Goal: Transaction & Acquisition: Book appointment/travel/reservation

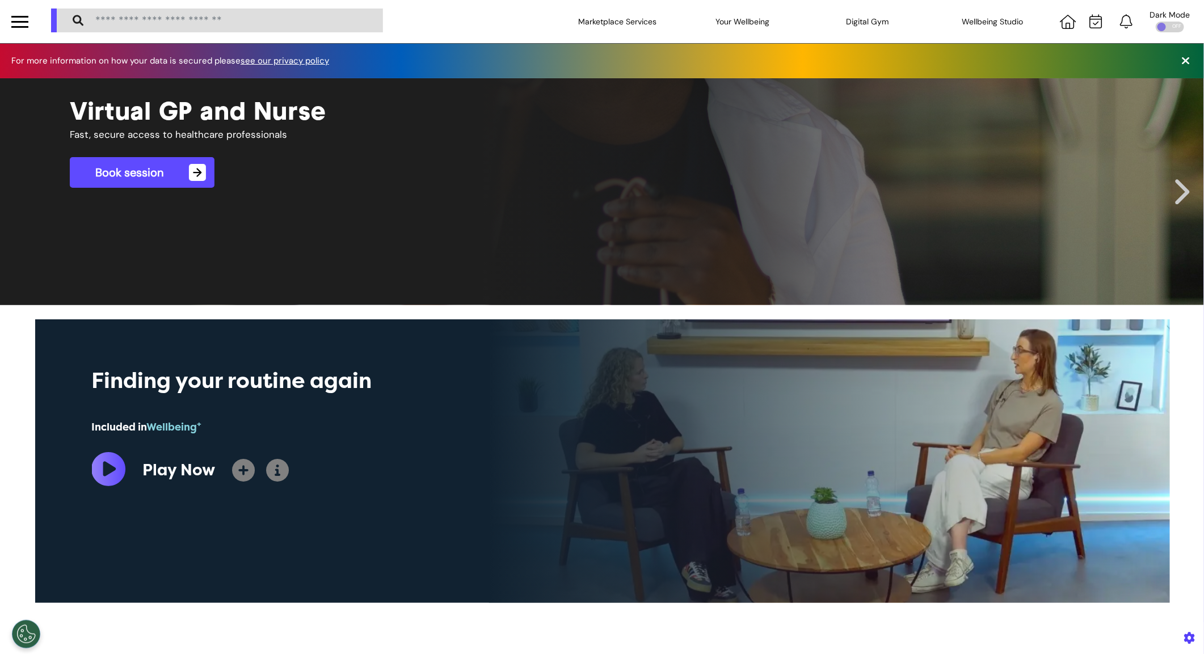
scroll to position [0, 567]
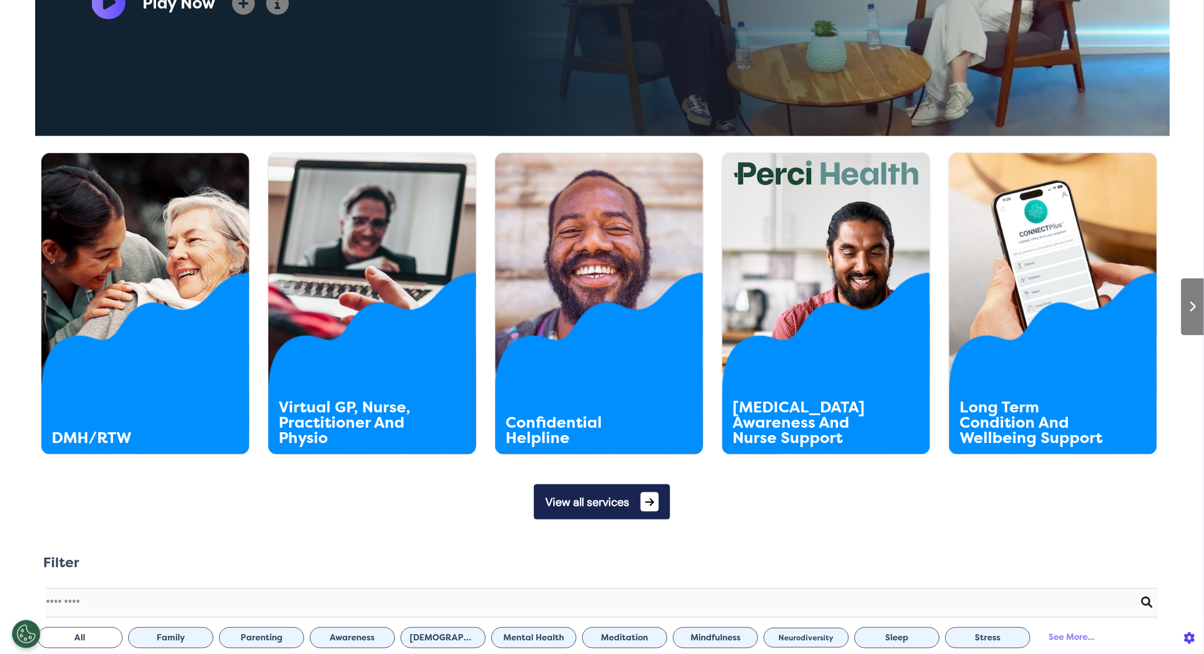
click at [592, 514] on button "View all services" at bounding box center [602, 501] width 136 height 35
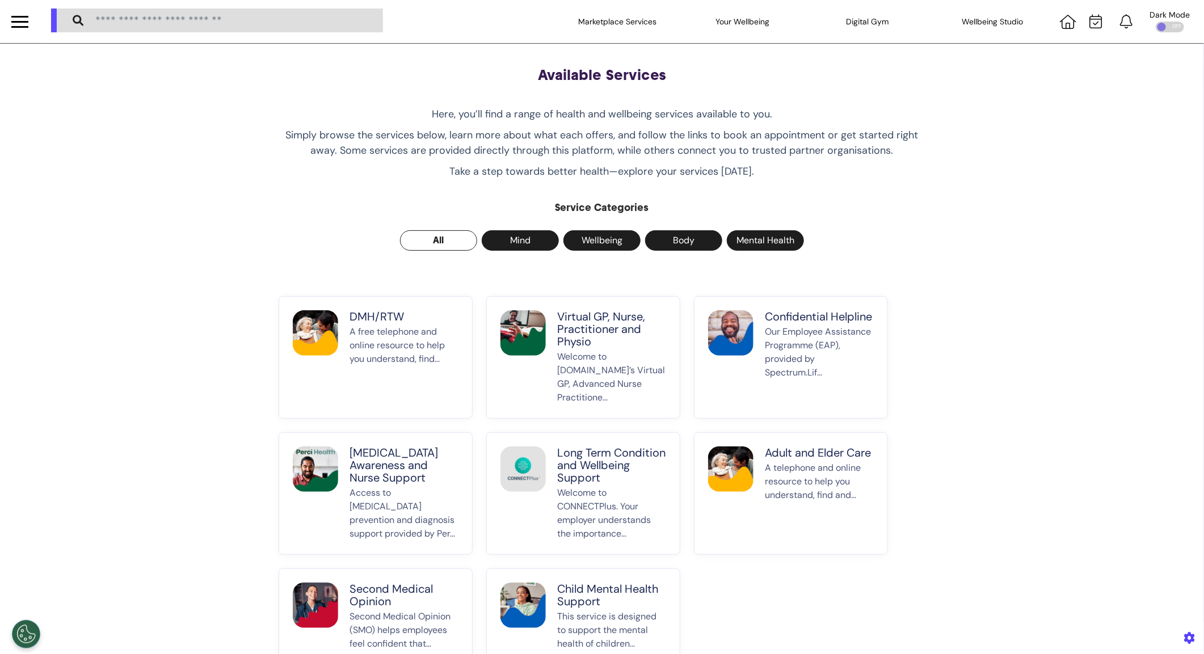
click at [418, 372] on p "A free telephone and online resource to help you understand, find..." at bounding box center [403, 364] width 109 height 79
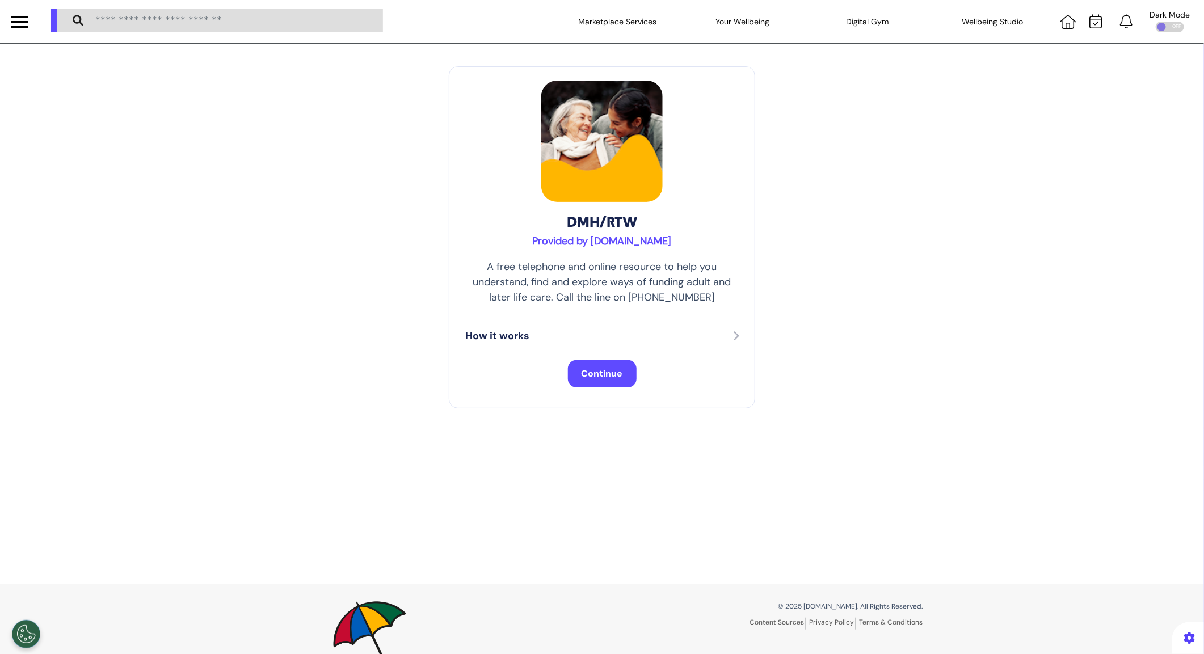
click at [610, 384] on button "Continue" at bounding box center [602, 373] width 69 height 27
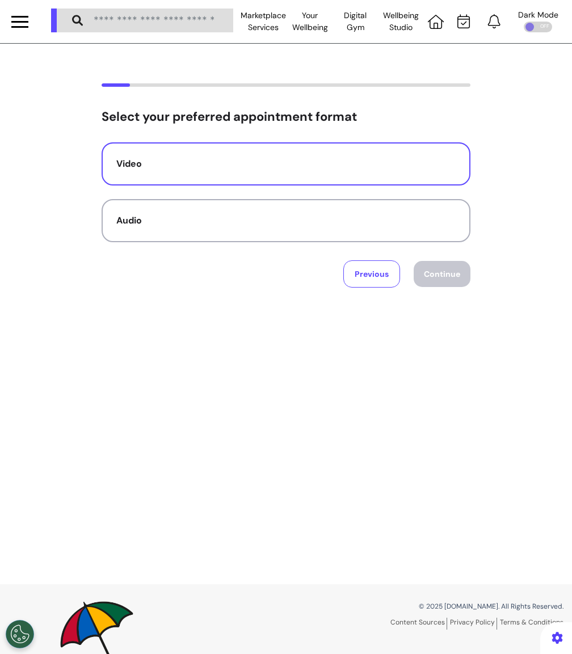
click at [203, 177] on button "Video" at bounding box center [286, 163] width 369 height 43
click at [439, 281] on button "Continue" at bounding box center [442, 274] width 57 height 26
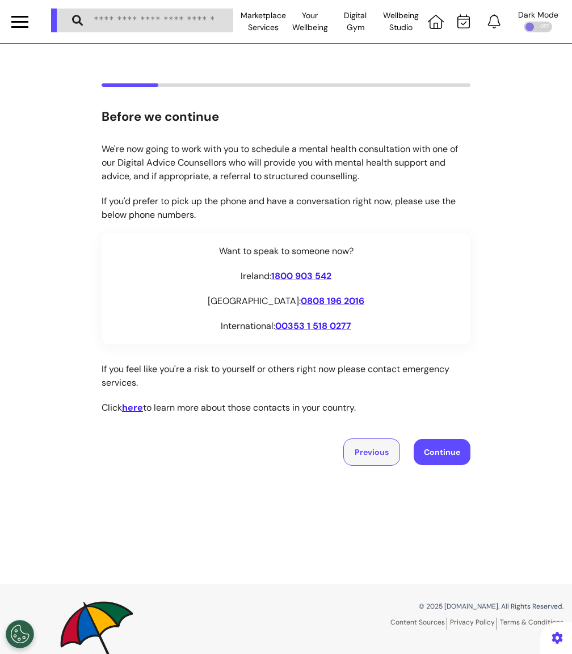
click at [348, 441] on button "Previous" at bounding box center [371, 452] width 57 height 27
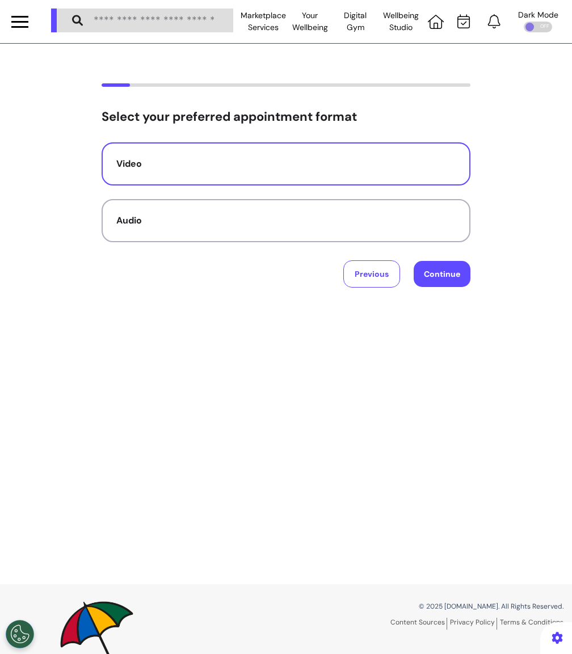
click at [436, 283] on button "Continue" at bounding box center [442, 274] width 57 height 26
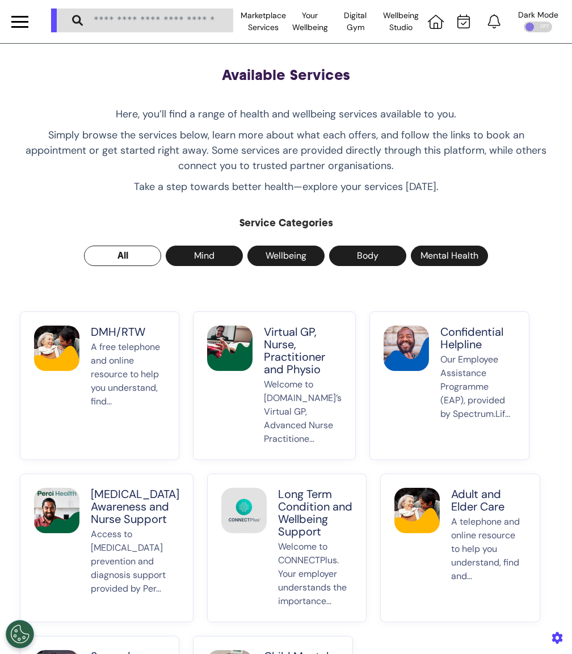
click at [261, 407] on button "Virtual GP, Nurse, Practitioner and Physio Welcome to [DOMAIN_NAME]’s Virtual G…" at bounding box center [274, 385] width 163 height 149
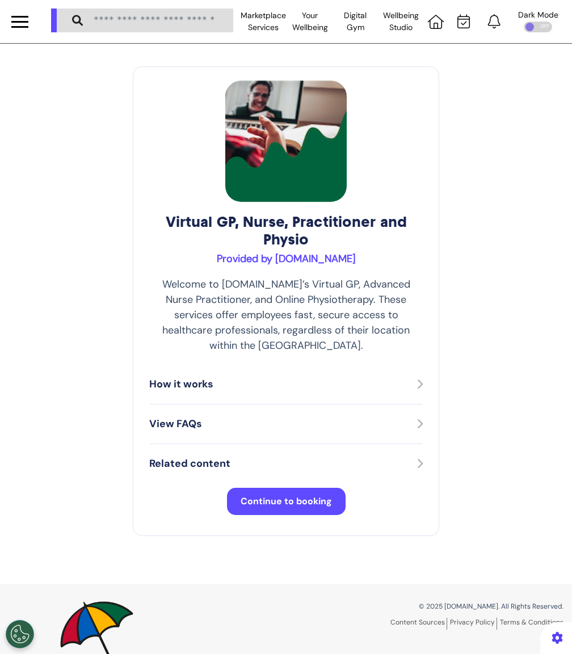
click at [280, 488] on button "Continue to booking" at bounding box center [286, 501] width 119 height 27
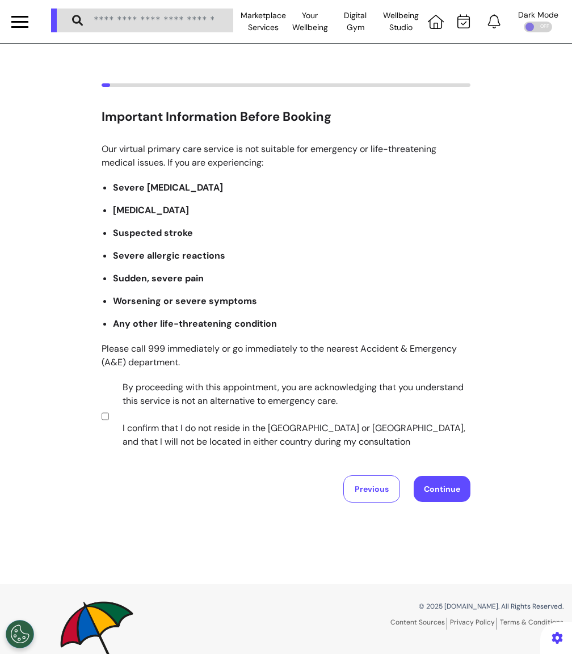
click at [427, 482] on button "Continue" at bounding box center [442, 489] width 57 height 26
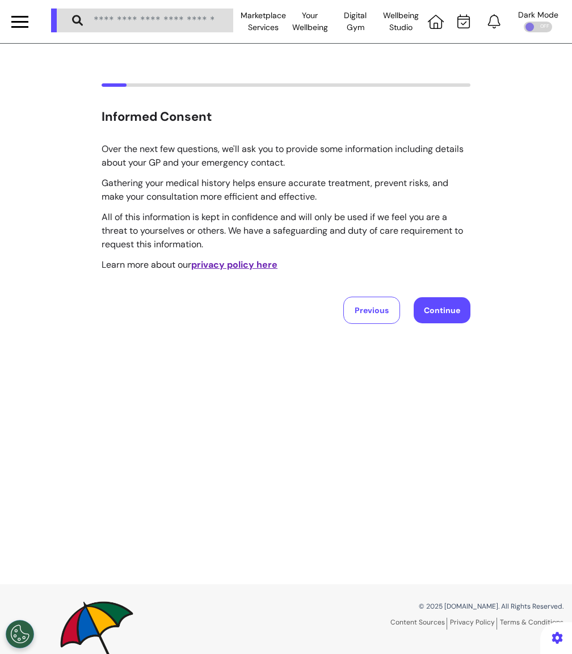
click at [434, 310] on button "Continue" at bounding box center [442, 310] width 57 height 26
select select "*****"
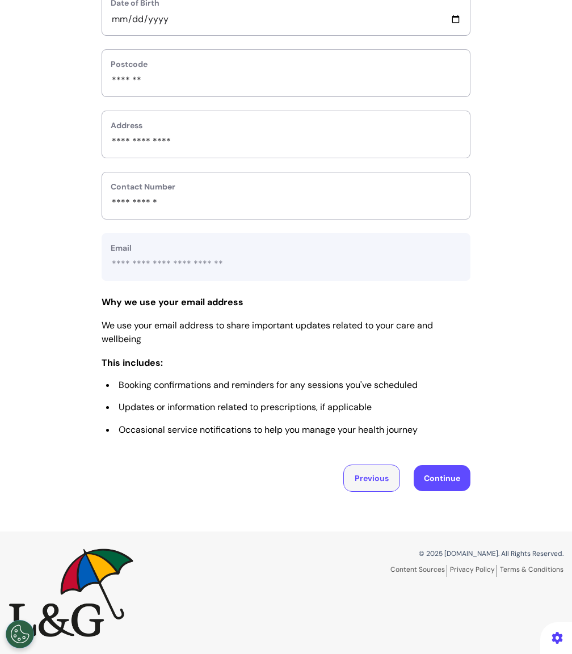
click at [380, 474] on button "Previous" at bounding box center [371, 478] width 57 height 27
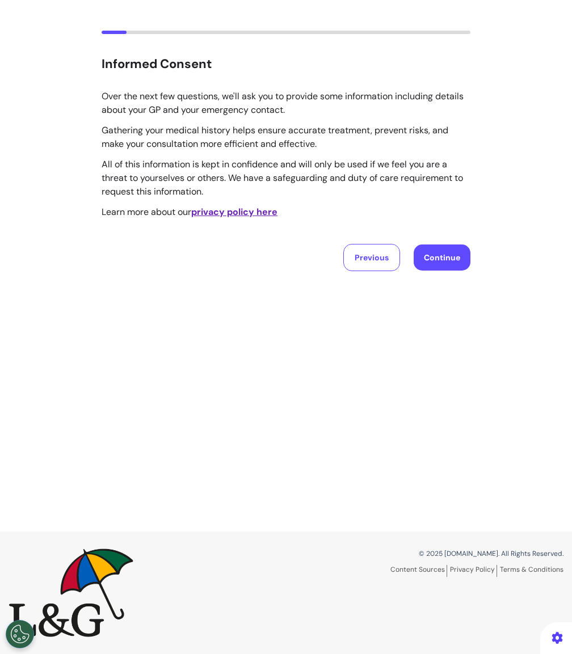
click at [360, 273] on div "Informed Consent Over the next few questions, we'll ask you to provide some inf…" at bounding box center [286, 261] width 572 height 541
click at [360, 253] on button "Previous" at bounding box center [371, 257] width 57 height 27
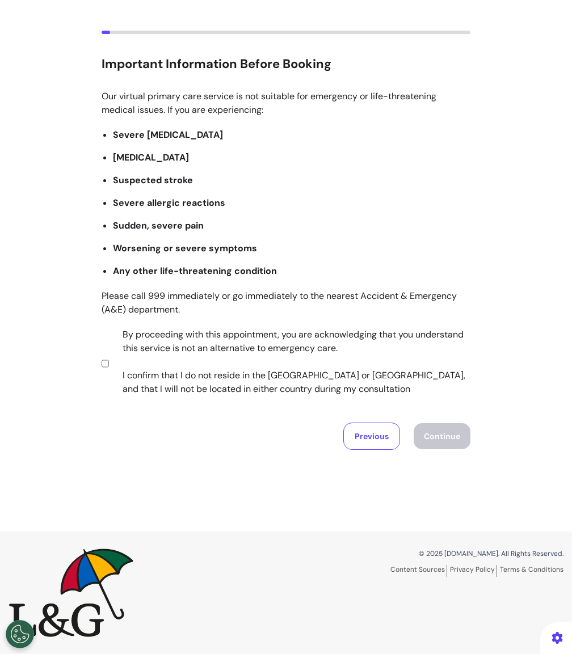
click at [135, 365] on label "By proceeding with this appointment, you are acknowledging that you understand …" at bounding box center [288, 362] width 355 height 68
click at [447, 433] on button "Continue" at bounding box center [442, 436] width 57 height 26
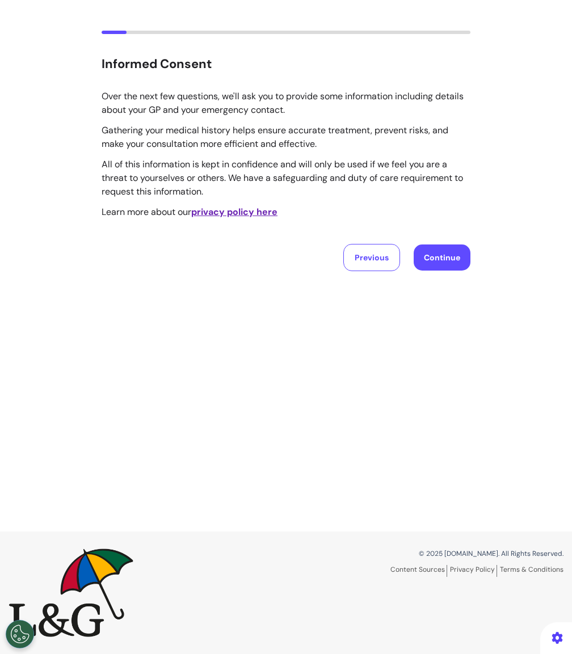
click at [427, 230] on div "Over the next few questions, we'll ask you to provide some information includin…" at bounding box center [286, 181] width 369 height 182
click at [432, 258] on button "Continue" at bounding box center [442, 258] width 57 height 26
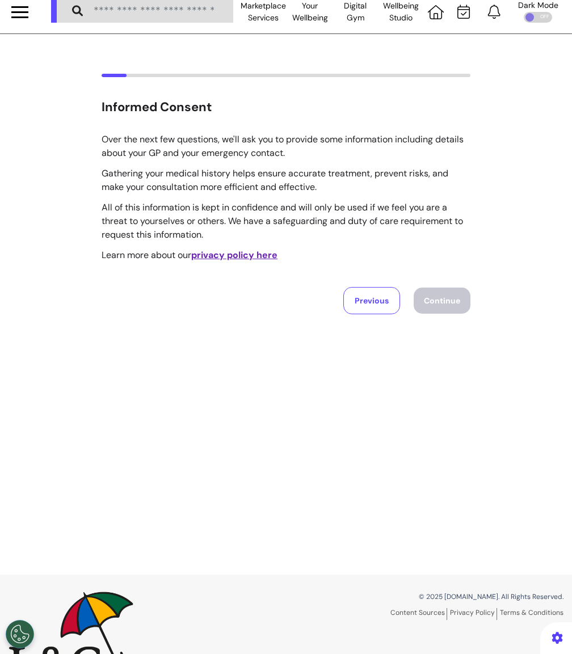
select select "*****"
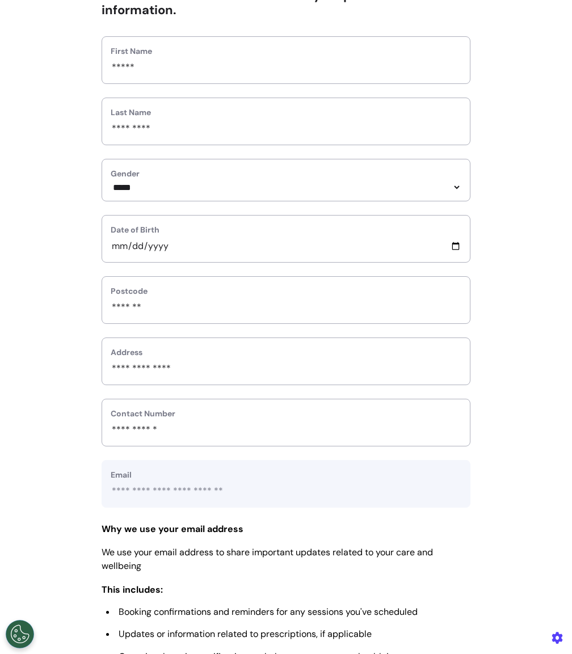
scroll to position [348, 0]
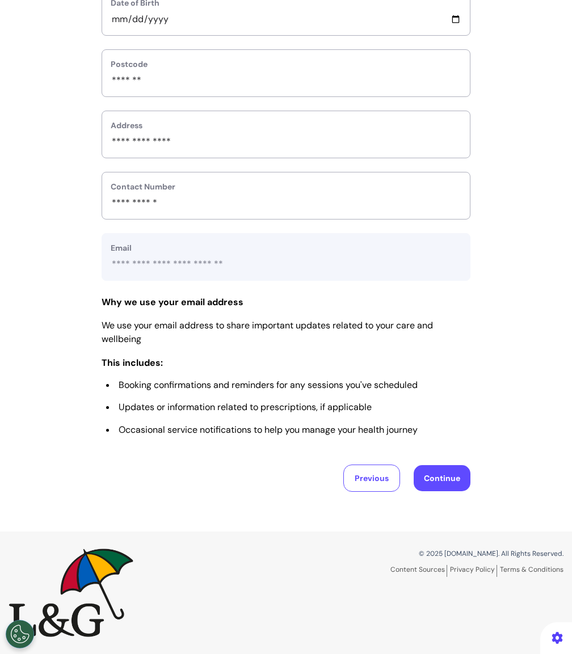
click at [452, 489] on button "Continue" at bounding box center [442, 478] width 57 height 26
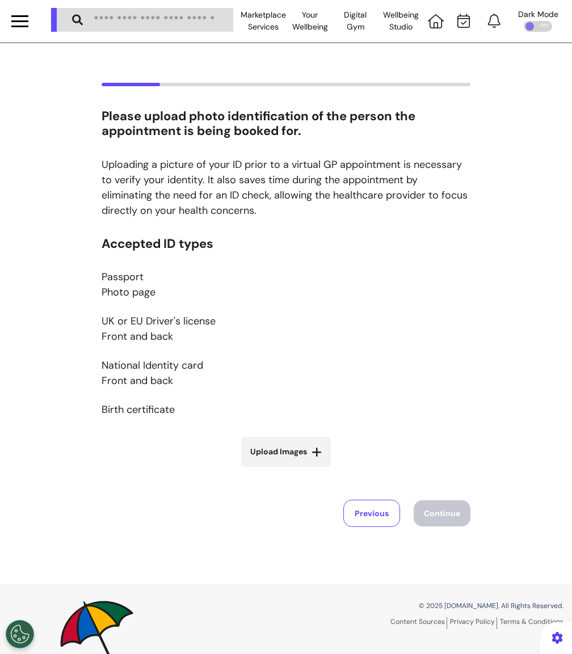
scroll to position [0, 0]
click at [292, 454] on span "Upload Images" at bounding box center [278, 452] width 57 height 12
click at [292, 470] on input "Upload Images" at bounding box center [285, 476] width 135 height 12
type input "**********"
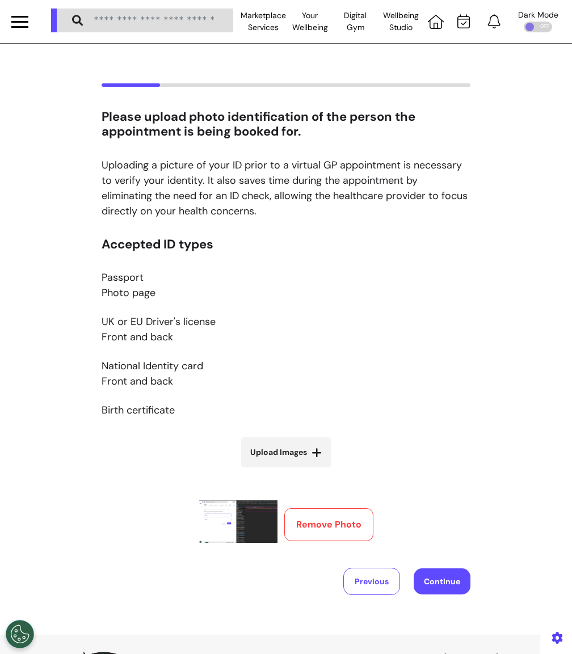
click at [447, 589] on button "Continue" at bounding box center [442, 581] width 57 height 26
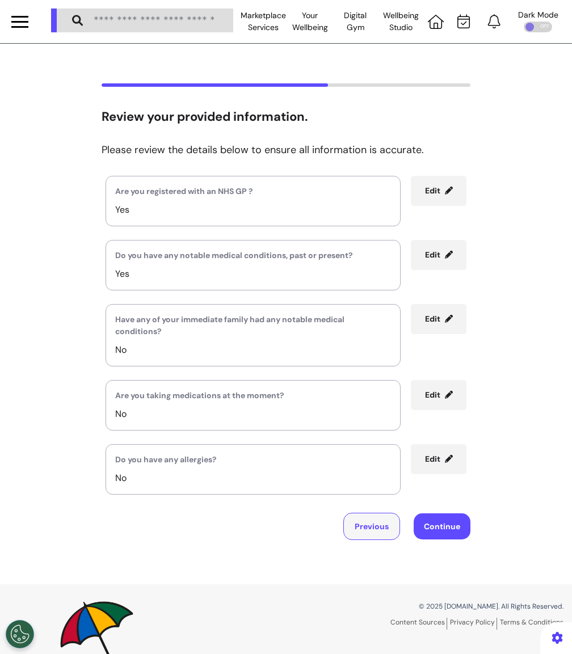
click at [362, 523] on button "Previous" at bounding box center [371, 526] width 57 height 27
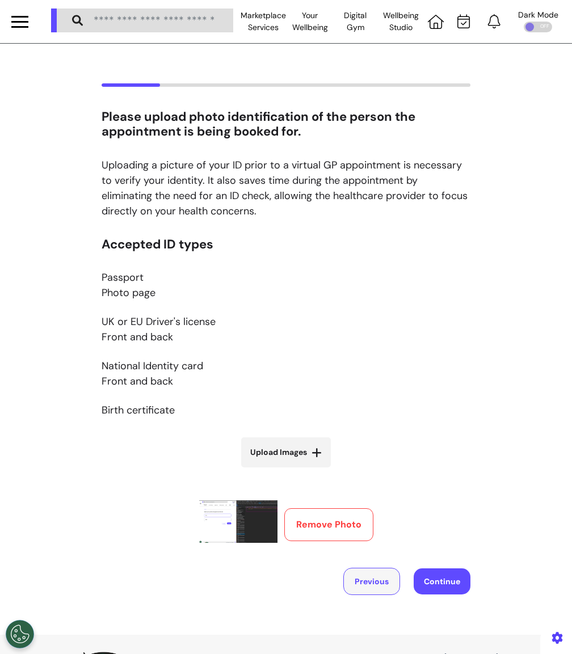
click at [372, 584] on button "Previous" at bounding box center [371, 581] width 57 height 27
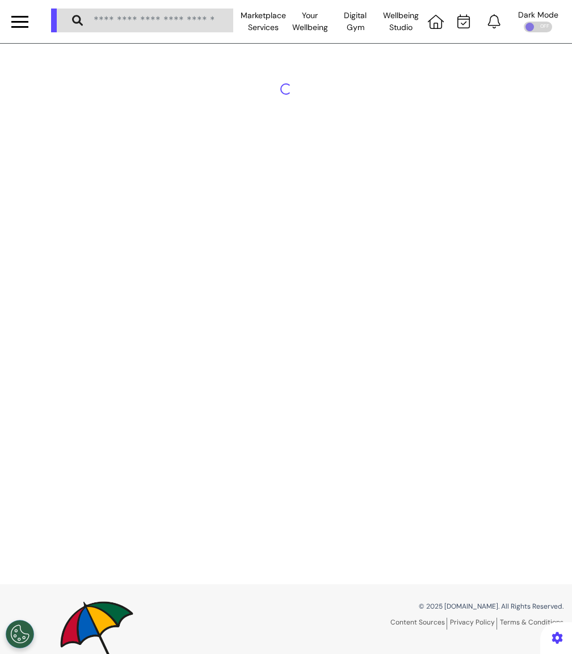
select select "*****"
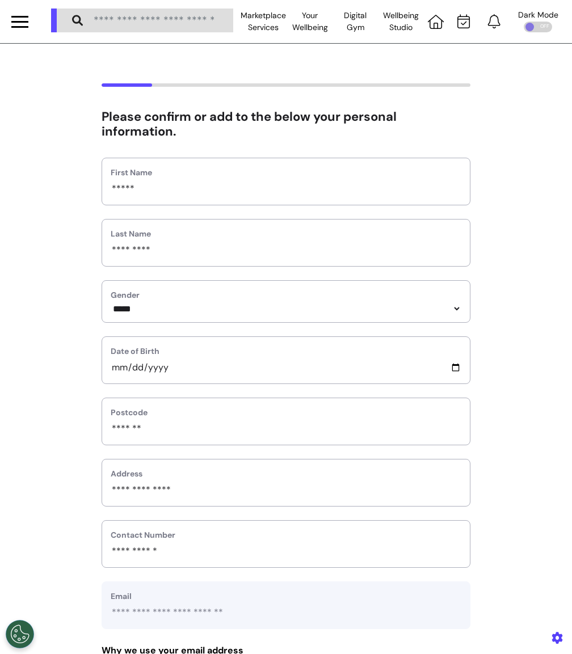
scroll to position [348, 0]
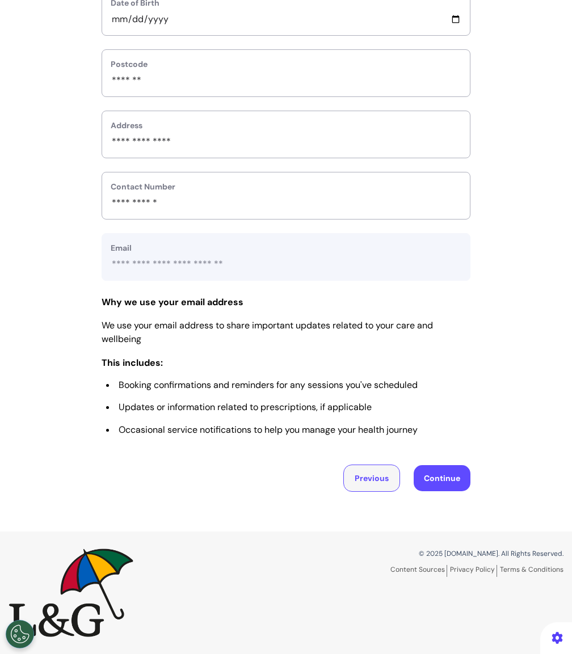
click at [369, 474] on button "Previous" at bounding box center [371, 478] width 57 height 27
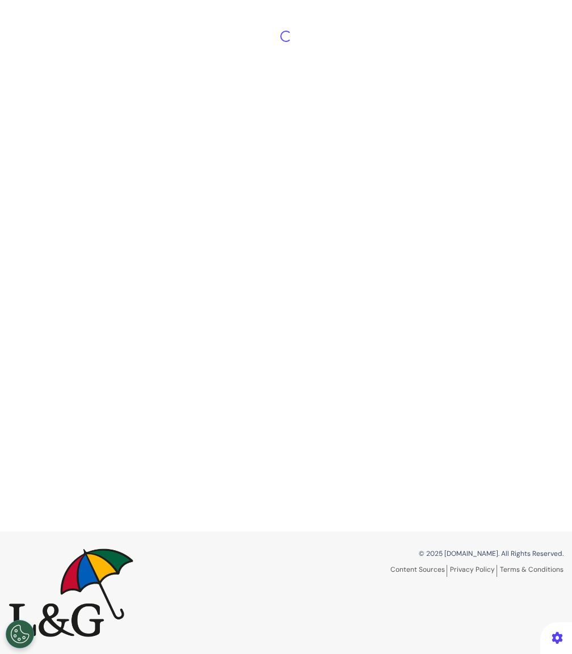
scroll to position [53, 0]
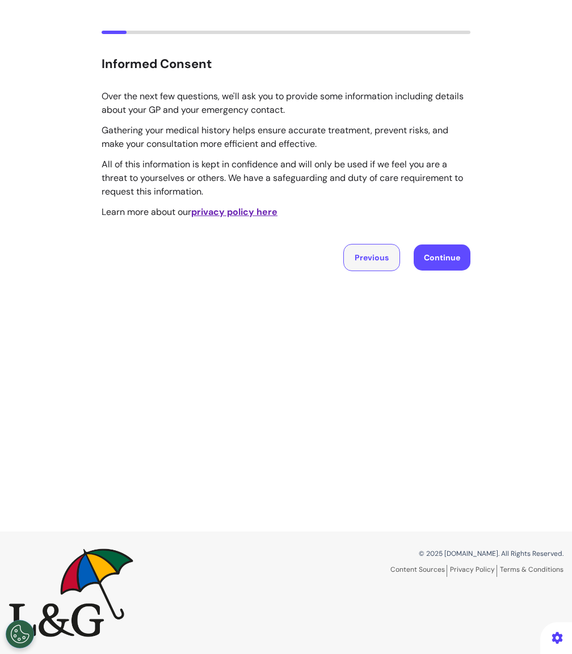
click at [381, 257] on button "Previous" at bounding box center [371, 257] width 57 height 27
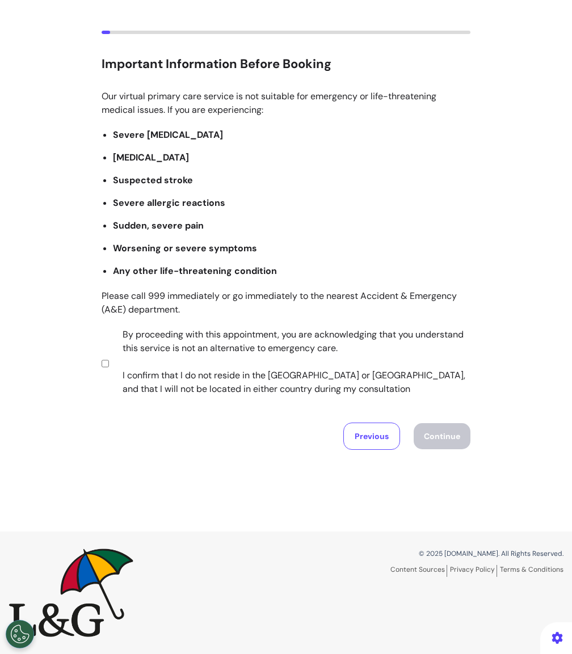
click at [136, 363] on label "By proceeding with this appointment, you are acknowledging that you understand …" at bounding box center [288, 362] width 355 height 68
click at [368, 440] on button "Previous" at bounding box center [371, 436] width 57 height 27
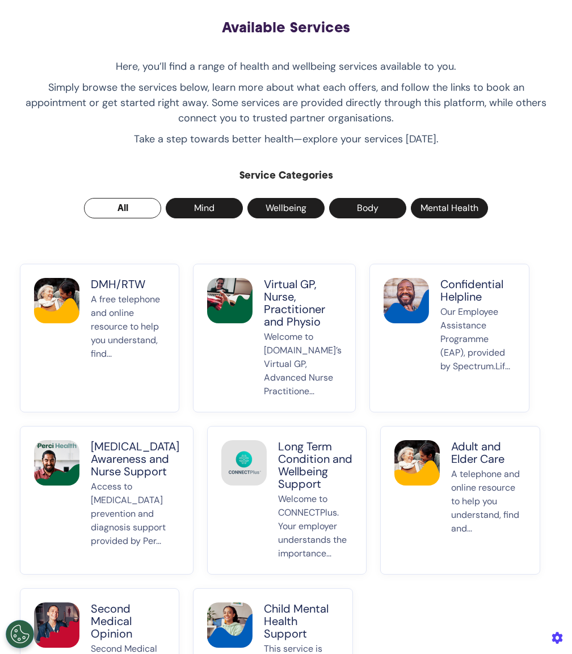
scroll to position [71, 0]
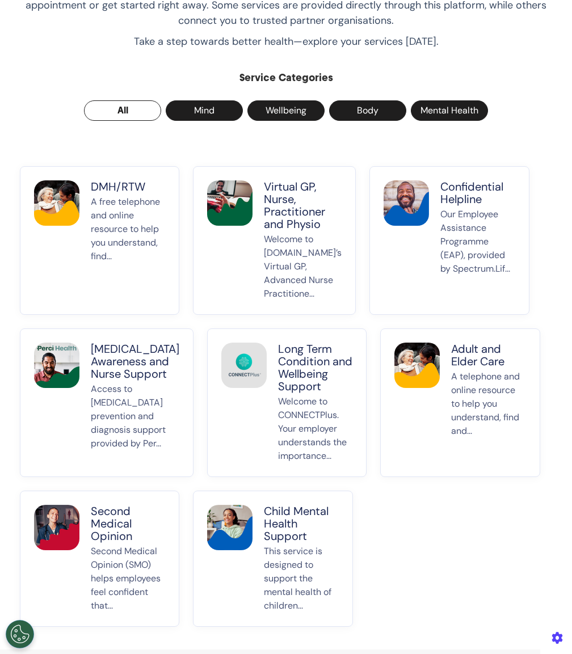
click at [266, 563] on p "This service is designed to support the mental health of children..." at bounding box center [301, 579] width 74 height 68
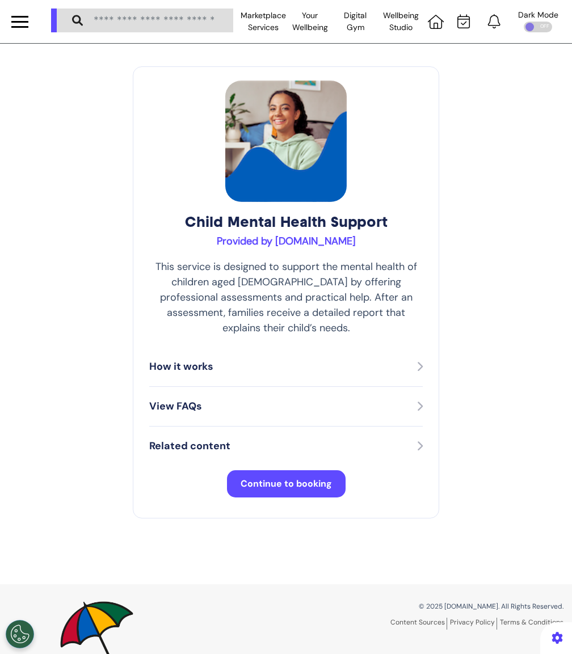
click at [279, 479] on span "Continue to booking" at bounding box center [286, 484] width 91 height 12
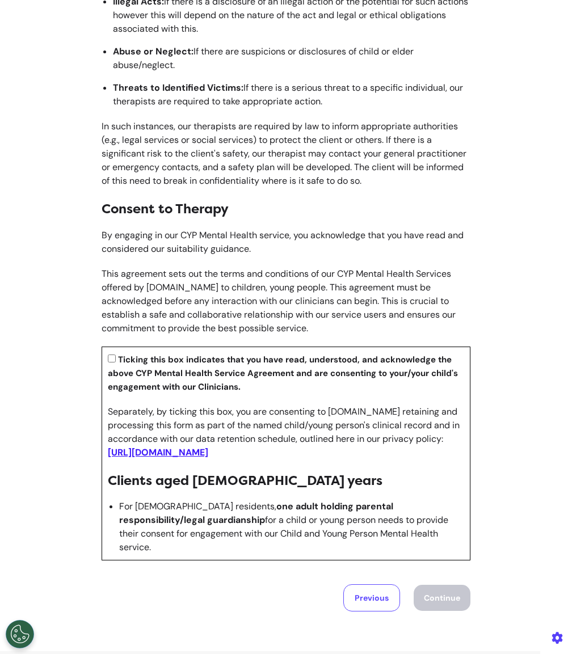
scroll to position [1120, 0]
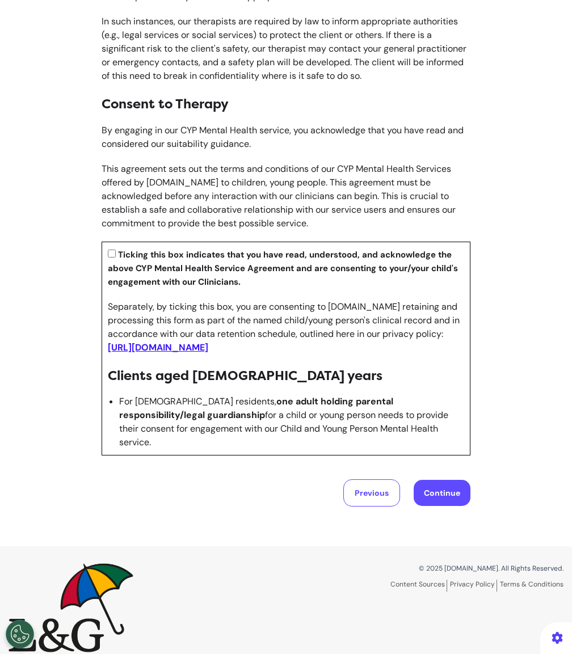
click at [440, 480] on button "Continue" at bounding box center [442, 493] width 57 height 26
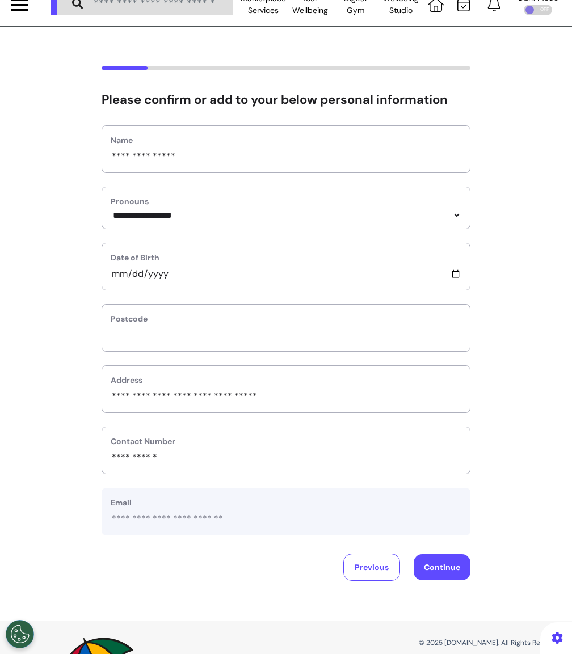
scroll to position [0, 0]
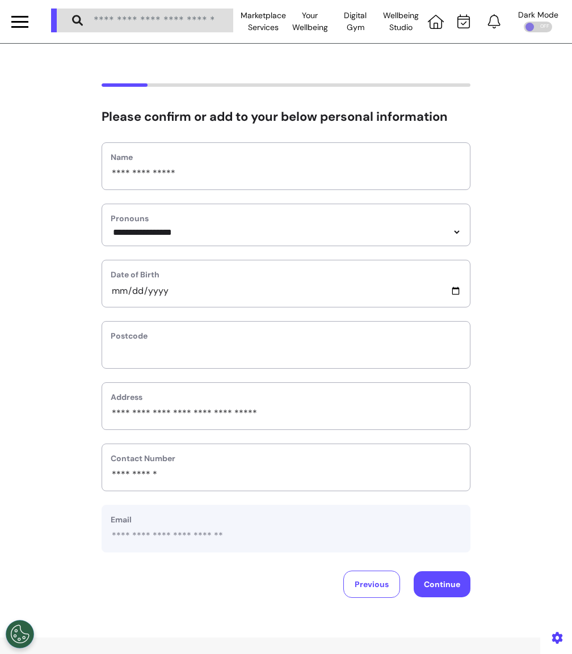
click at [424, 587] on button "Continue" at bounding box center [442, 584] width 57 height 26
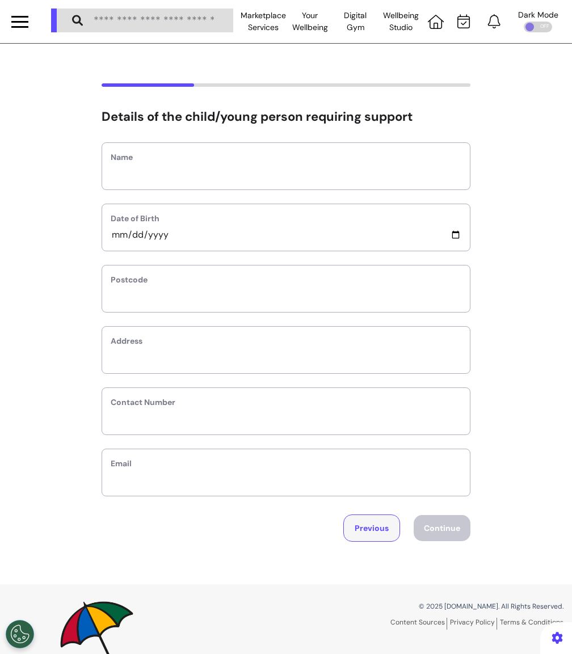
click at [363, 535] on button "Previous" at bounding box center [371, 528] width 57 height 27
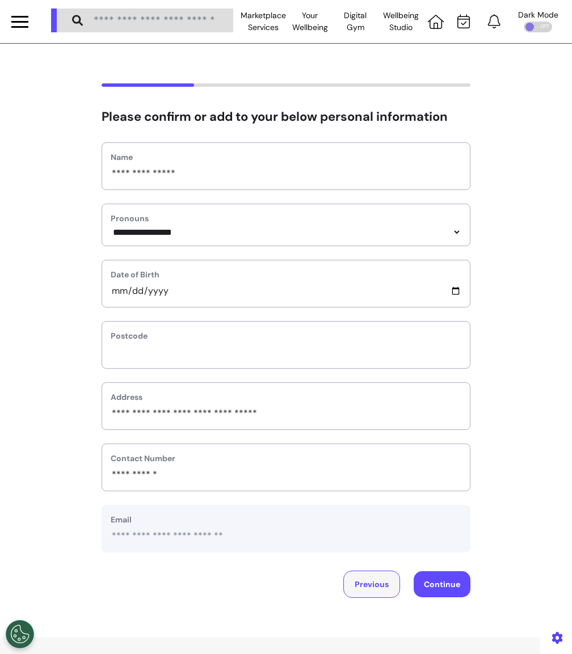
click at [361, 582] on button "Previous" at bounding box center [371, 584] width 57 height 27
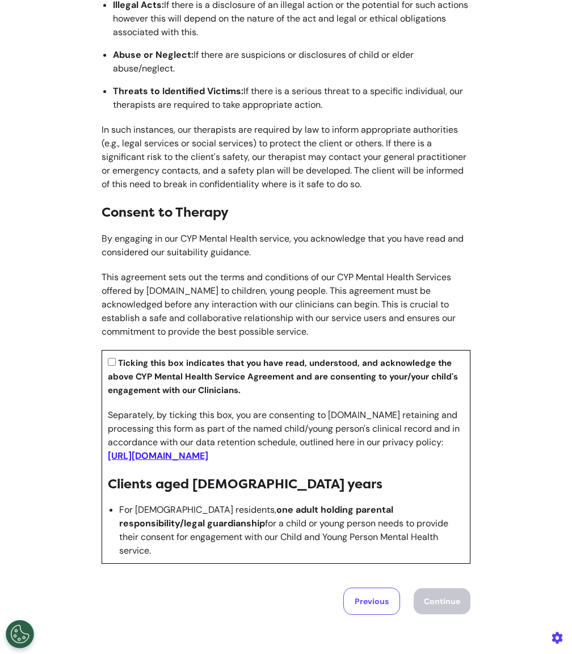
scroll to position [1120, 0]
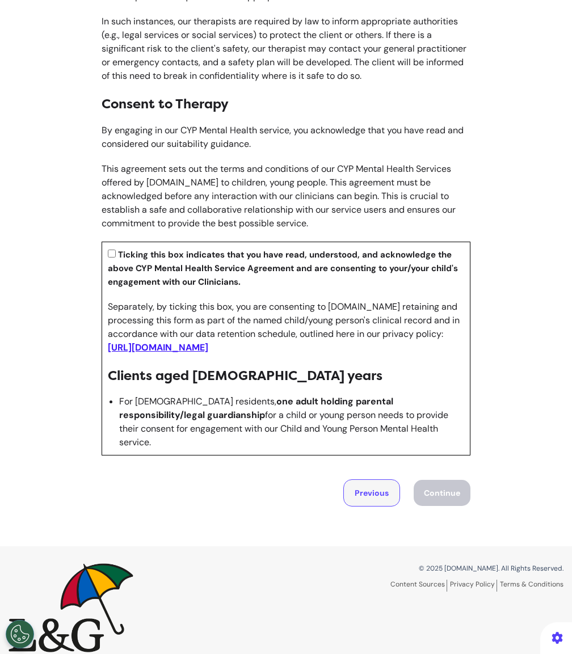
click at [366, 483] on button "Previous" at bounding box center [371, 492] width 57 height 27
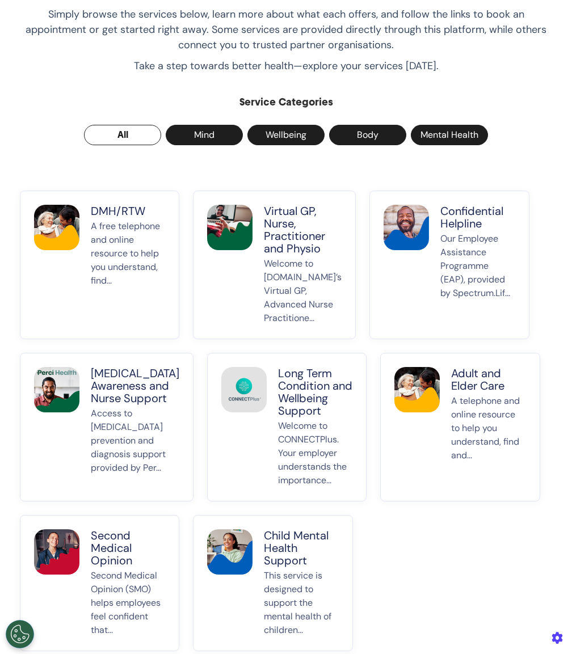
scroll to position [123, 0]
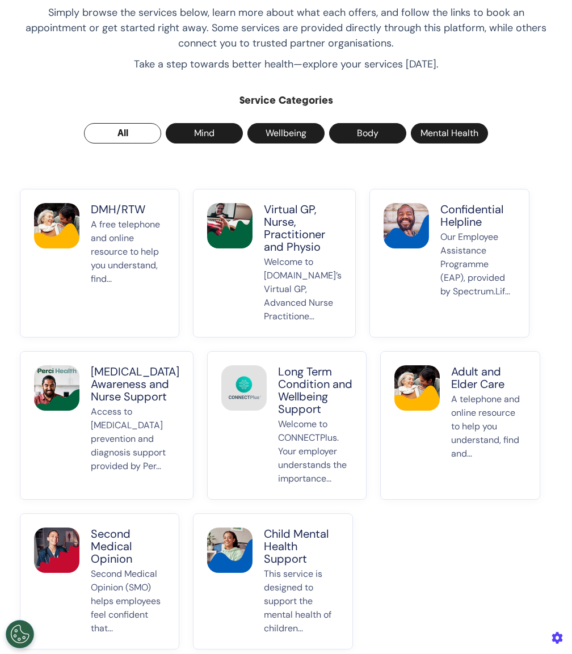
click at [127, 296] on p "A free telephone and online resource to help you understand, find..." at bounding box center [128, 271] width 74 height 106
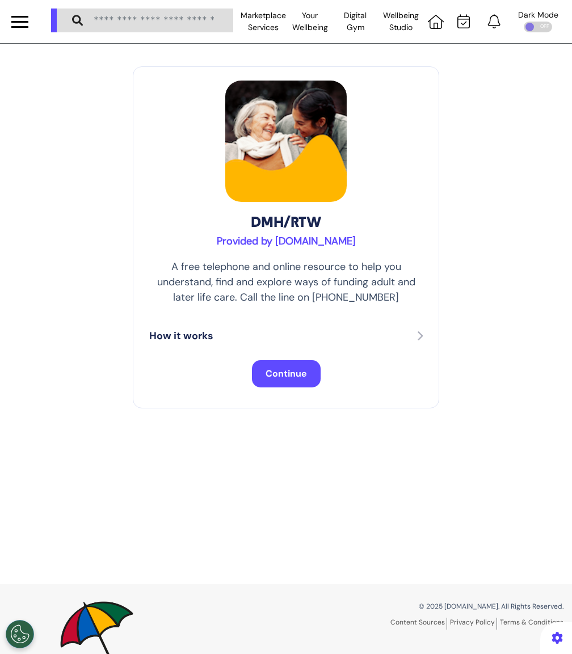
click at [280, 392] on div "DMH/RTW Provided by [DOMAIN_NAME] A free telephone and online resource to help …" at bounding box center [286, 237] width 306 height 342
click at [280, 381] on button "Continue" at bounding box center [286, 373] width 69 height 27
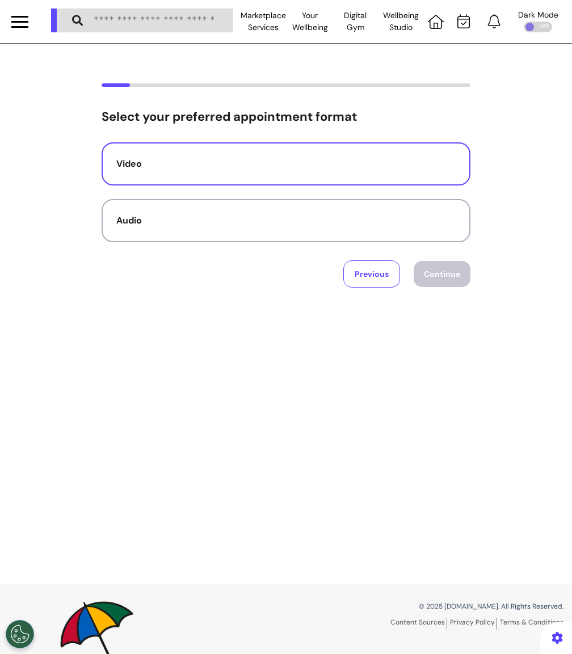
click at [308, 168] on div "Video" at bounding box center [285, 164] width 339 height 14
click at [444, 280] on button "Continue" at bounding box center [442, 274] width 57 height 26
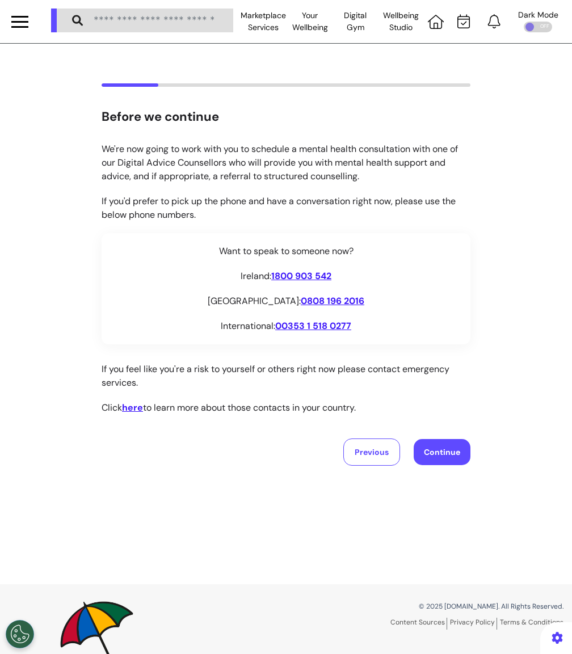
click at [442, 460] on button "Continue" at bounding box center [442, 452] width 57 height 26
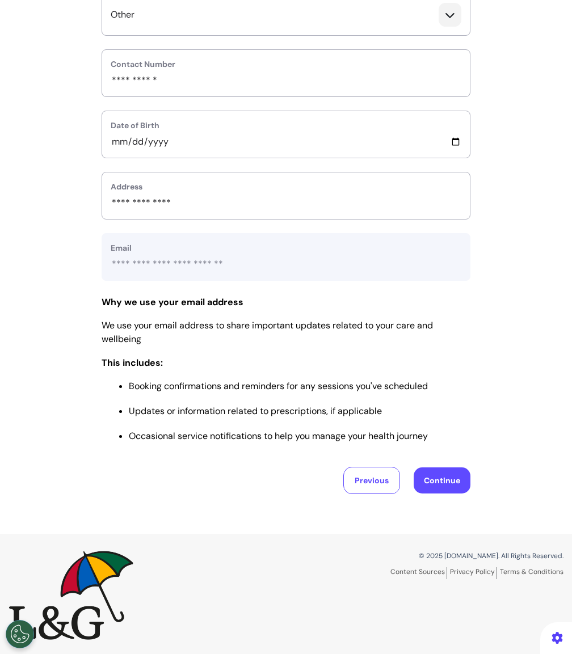
click at [446, 472] on button "Continue" at bounding box center [442, 480] width 57 height 26
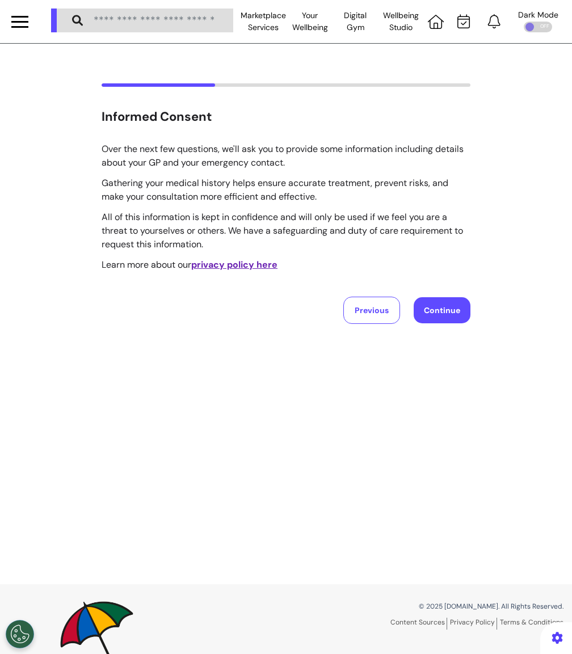
click at [437, 305] on button "Continue" at bounding box center [442, 310] width 57 height 26
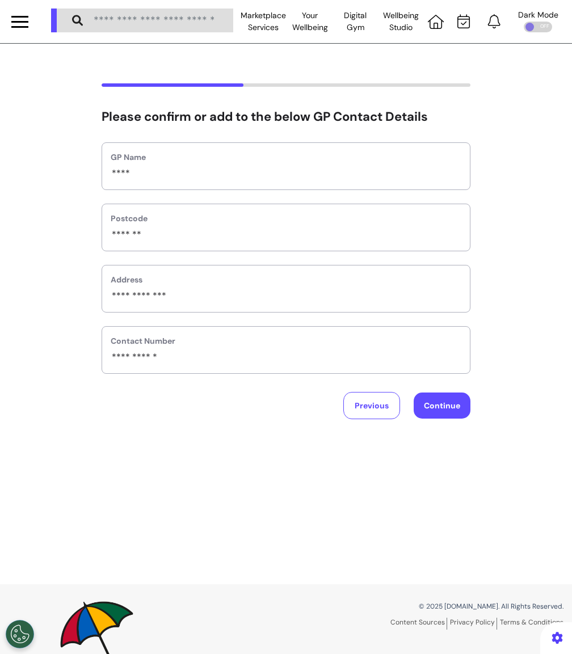
click at [447, 399] on button "Continue" at bounding box center [442, 406] width 57 height 26
select select "*******"
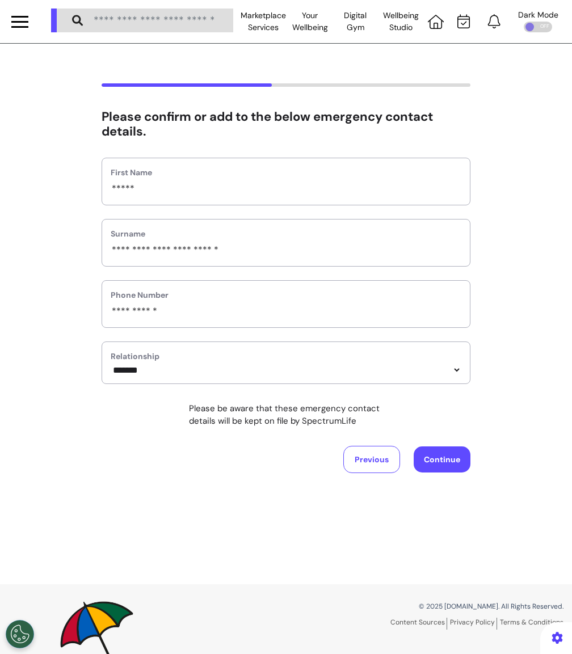
click at [448, 455] on button "Continue" at bounding box center [442, 459] width 57 height 26
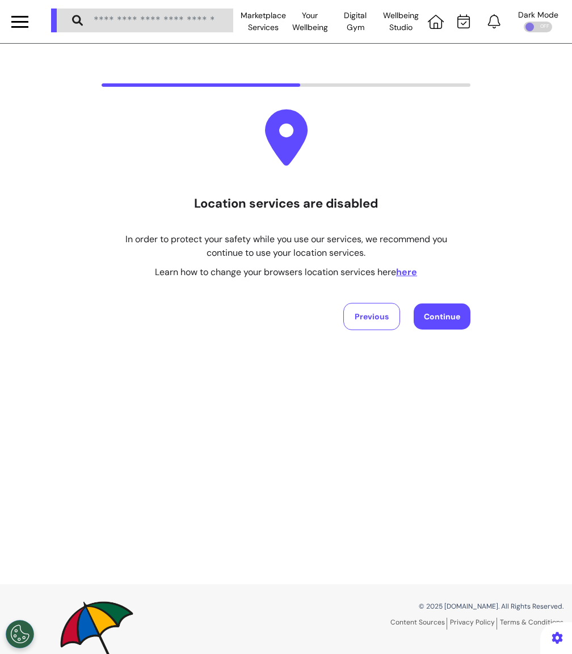
click at [447, 325] on button "Continue" at bounding box center [442, 317] width 57 height 26
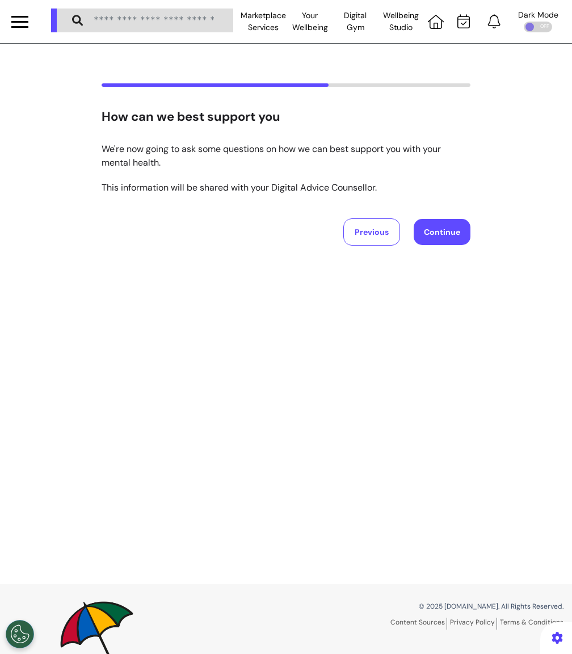
click at [429, 247] on div "How can we best support you We're now going to ask some questions on how we can…" at bounding box center [286, 314] width 572 height 541
click at [440, 222] on button "Continue" at bounding box center [442, 232] width 57 height 26
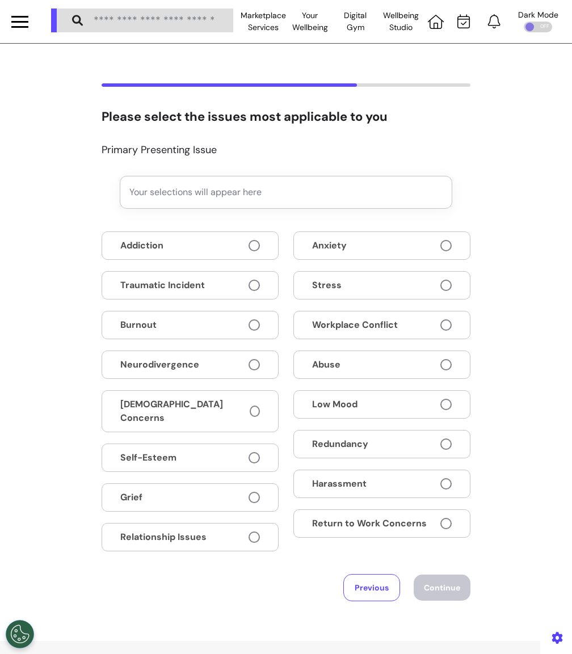
click at [368, 279] on button "Stress" at bounding box center [381, 285] width 177 height 28
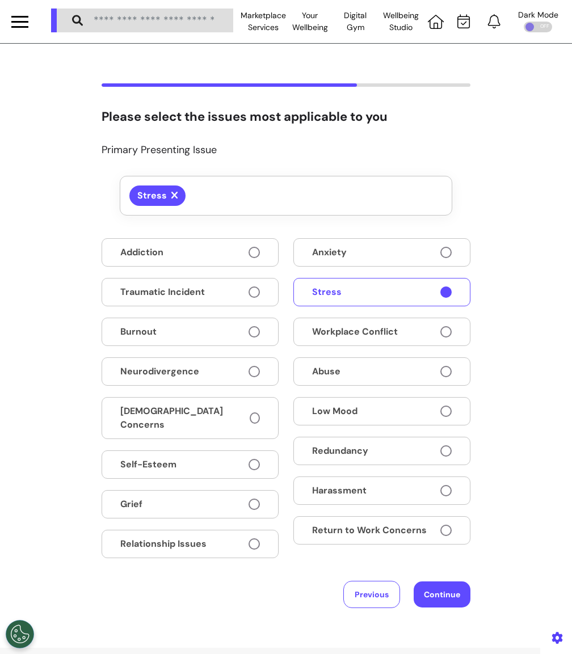
click at [367, 325] on span "Workplace Conflict" at bounding box center [355, 332] width 86 height 14
click at [444, 597] on button "Continue" at bounding box center [442, 595] width 57 height 26
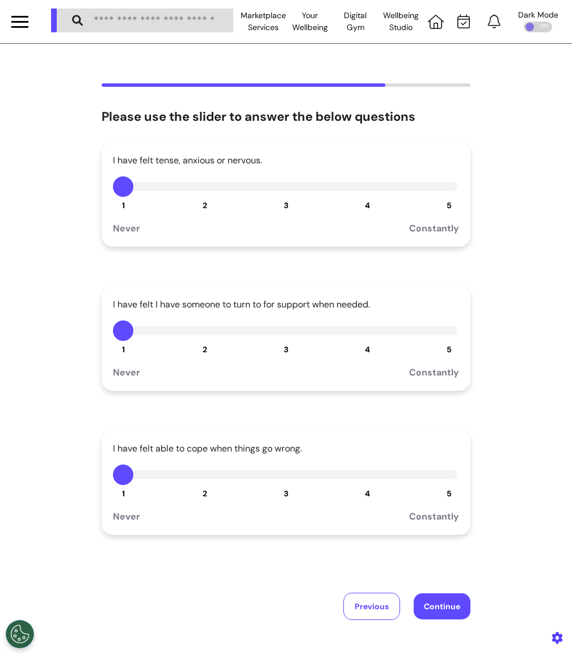
click at [363, 324] on button "4" at bounding box center [367, 331] width 20 height 20
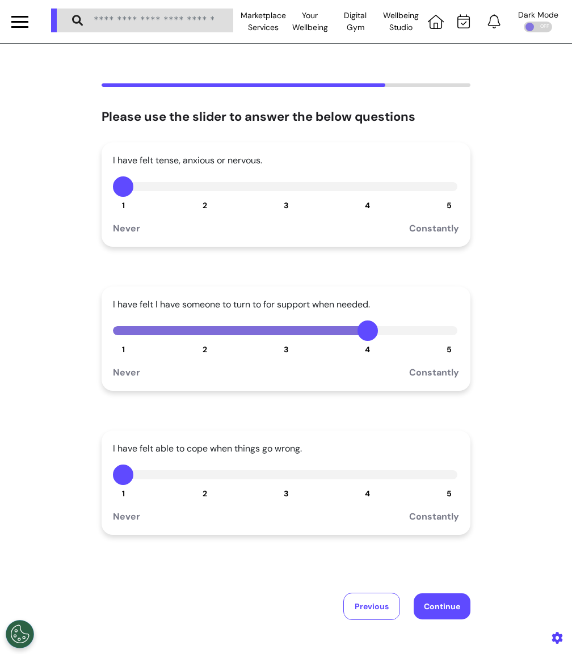
click at [436, 601] on button "Continue" at bounding box center [442, 606] width 57 height 26
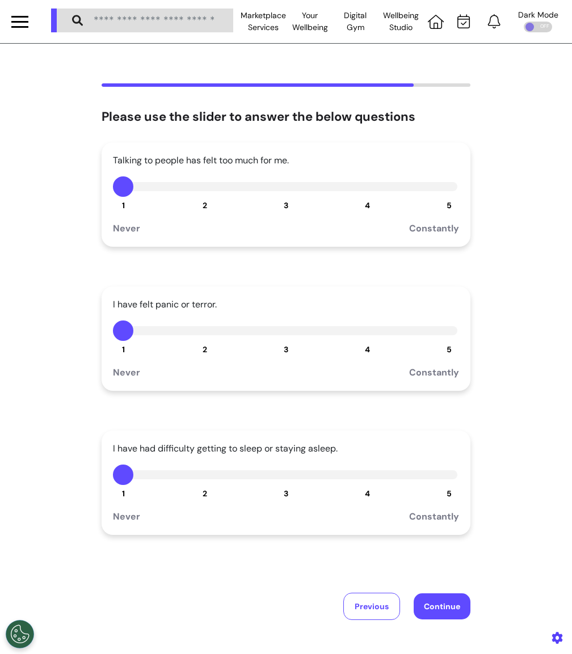
click at [440, 604] on button "Continue" at bounding box center [442, 606] width 57 height 26
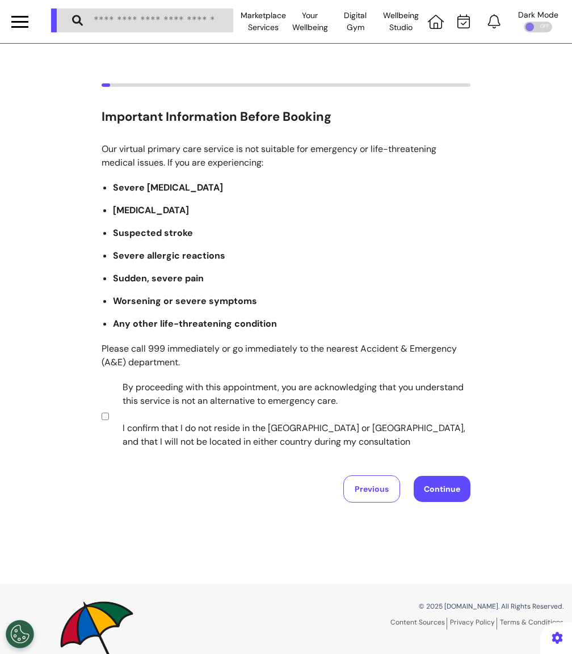
click at [428, 489] on button "Continue" at bounding box center [442, 489] width 57 height 26
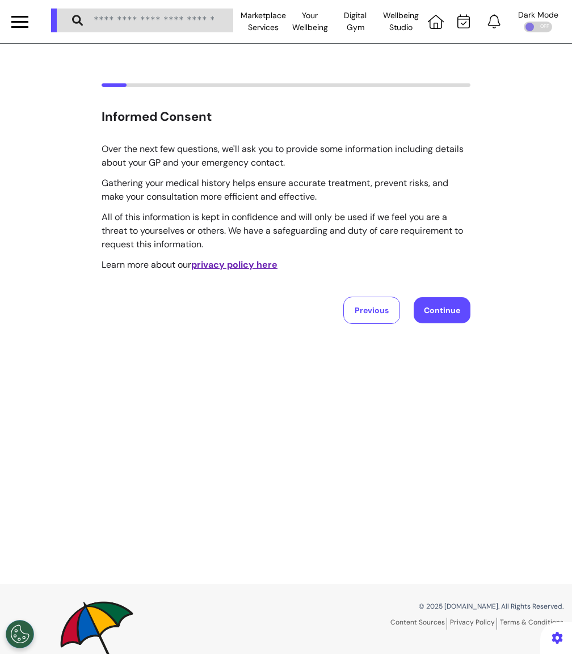
click at [433, 310] on button "Continue" at bounding box center [442, 310] width 57 height 26
select select "*****"
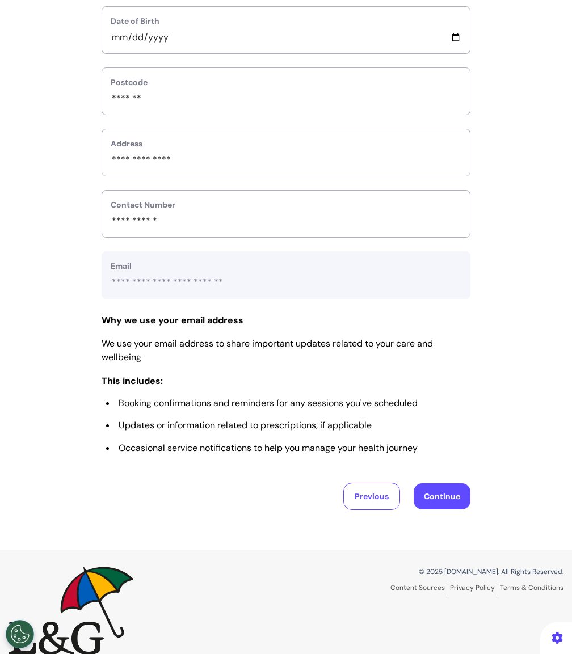
scroll to position [348, 0]
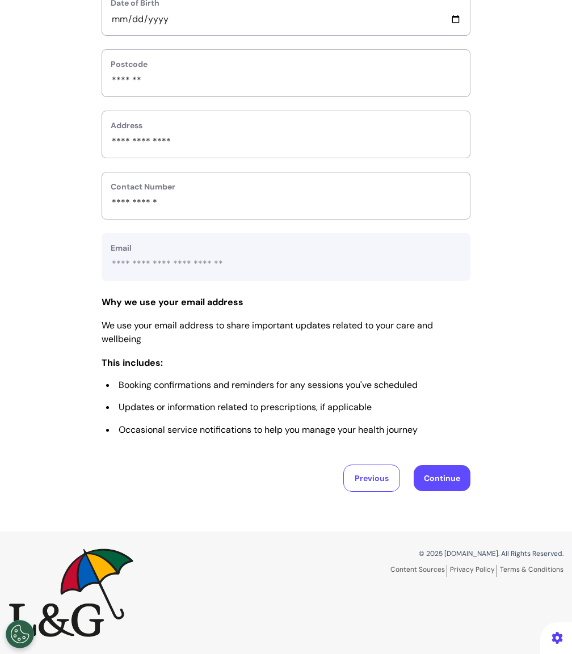
click at [450, 482] on button "Continue" at bounding box center [442, 478] width 57 height 26
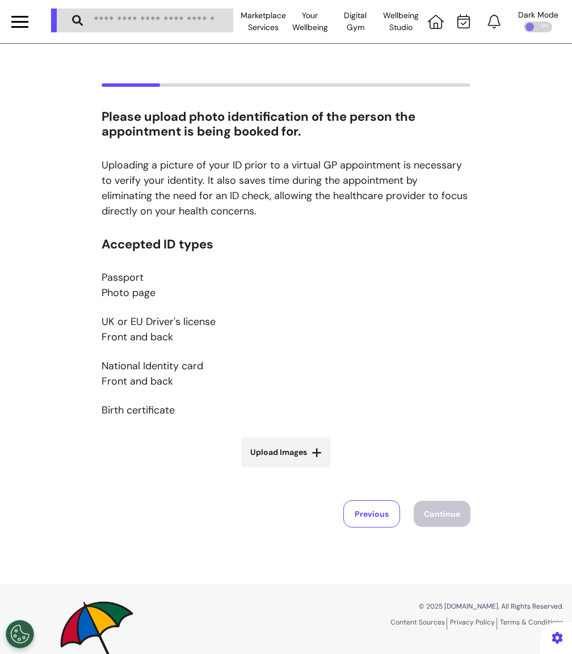
click at [292, 441] on label "Upload Images" at bounding box center [286, 452] width 90 height 30
click at [292, 470] on input "Upload Images" at bounding box center [285, 476] width 135 height 12
type input "**********"
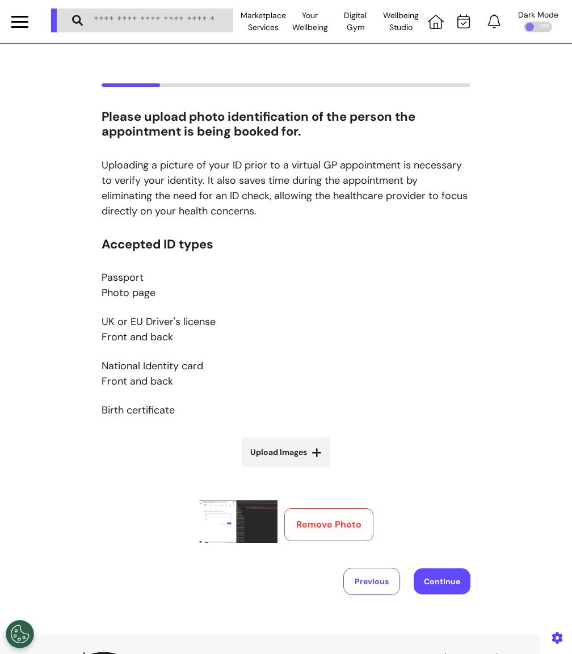
click at [438, 561] on div "Accepted ID types Passport Photo page UK or EU Driver's license Front and back …" at bounding box center [286, 416] width 369 height 358
click at [438, 578] on button "Continue" at bounding box center [442, 581] width 57 height 26
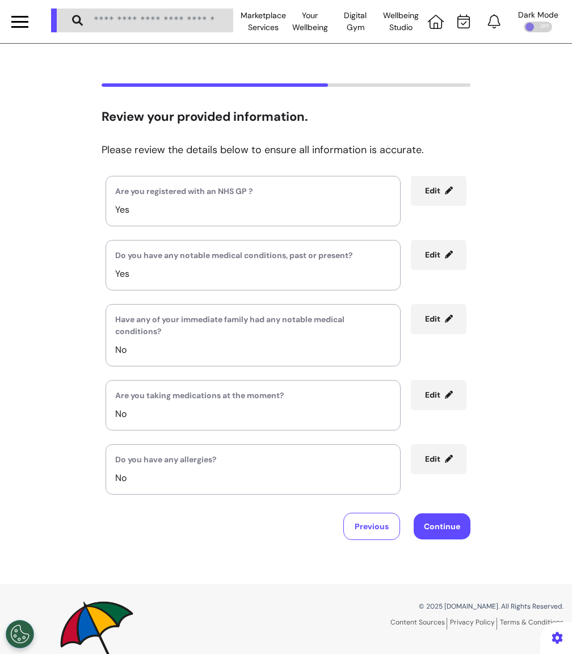
click at [456, 519] on button "Continue" at bounding box center [442, 526] width 57 height 26
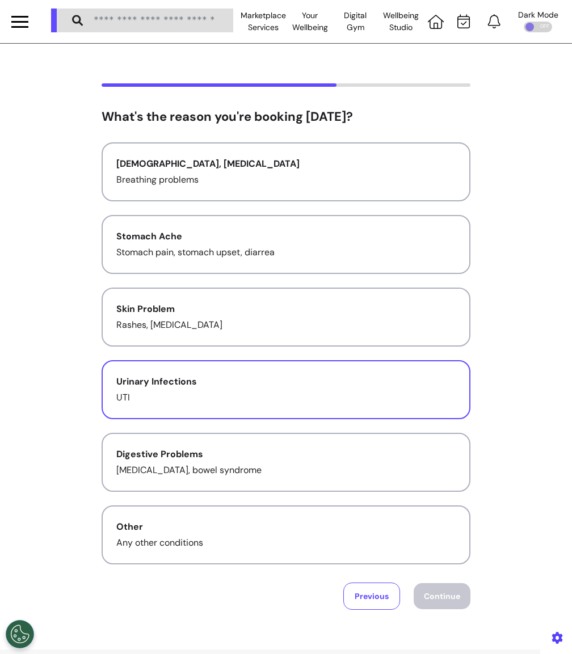
click at [376, 401] on p "UTI" at bounding box center [285, 398] width 339 height 14
click at [433, 588] on button "Continue" at bounding box center [442, 596] width 57 height 26
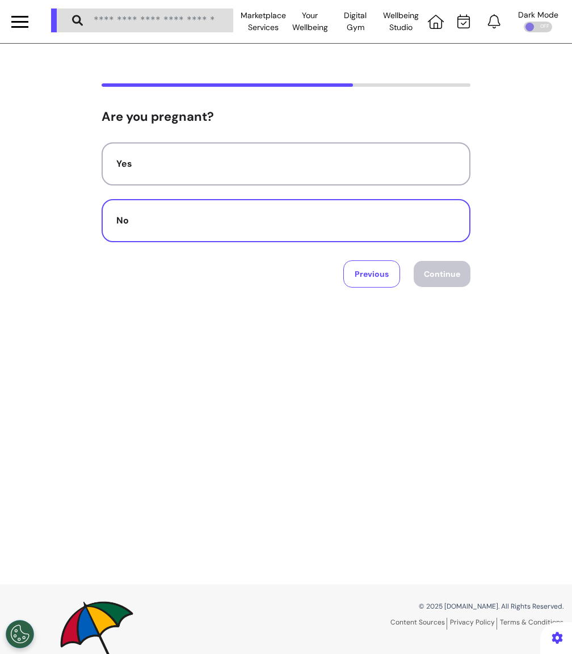
click at [382, 225] on div "No" at bounding box center [285, 221] width 339 height 14
click at [431, 282] on button "Continue" at bounding box center [442, 274] width 57 height 26
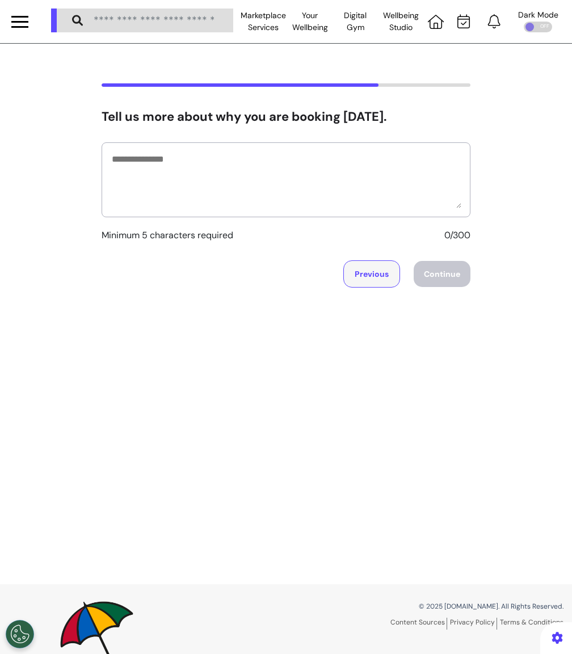
click at [373, 271] on button "Previous" at bounding box center [371, 273] width 57 height 27
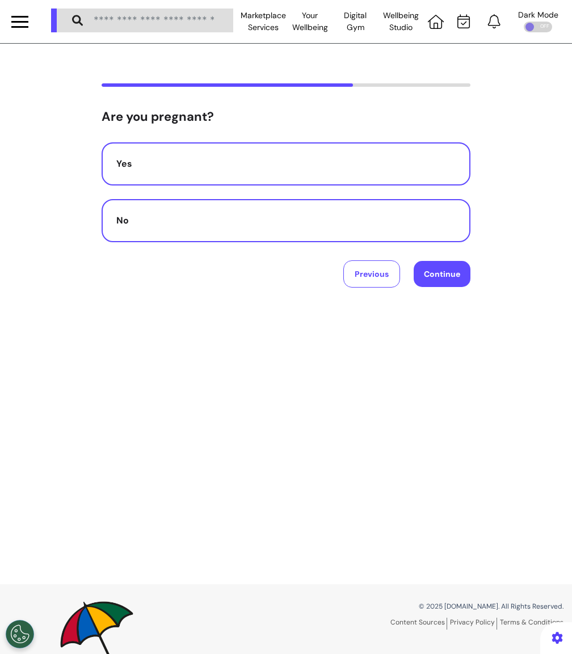
click at [345, 150] on button "Yes" at bounding box center [286, 163] width 369 height 43
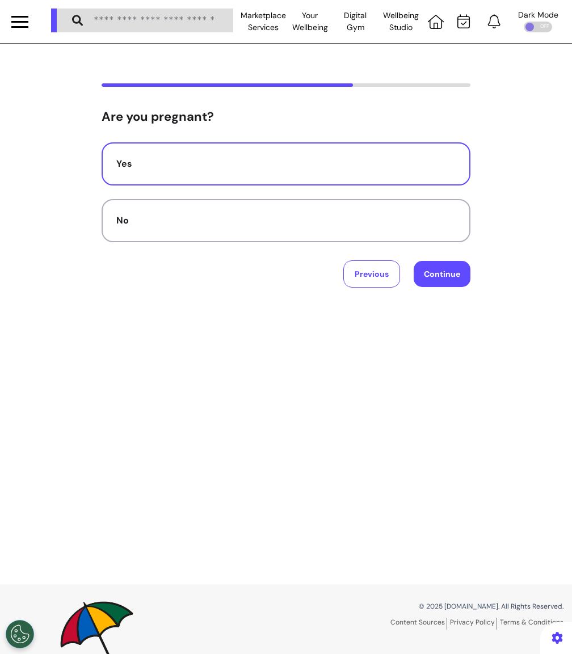
click at [445, 268] on button "Continue" at bounding box center [442, 274] width 57 height 26
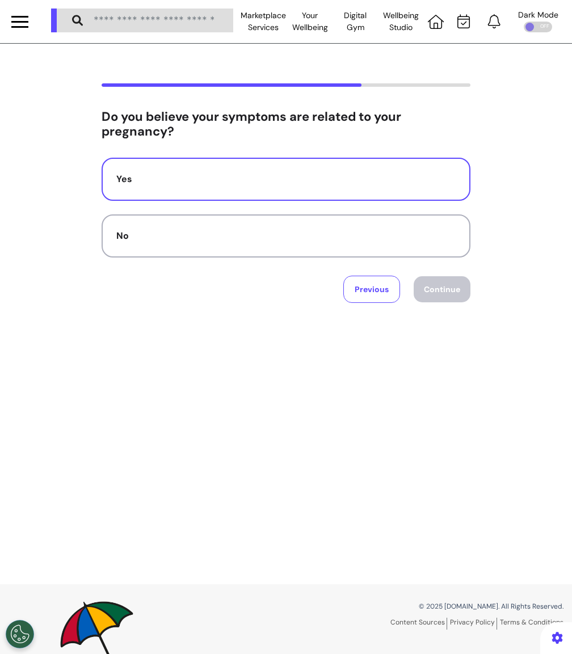
click at [318, 179] on div "Yes" at bounding box center [285, 179] width 339 height 14
click at [444, 294] on button "Continue" at bounding box center [442, 289] width 57 height 26
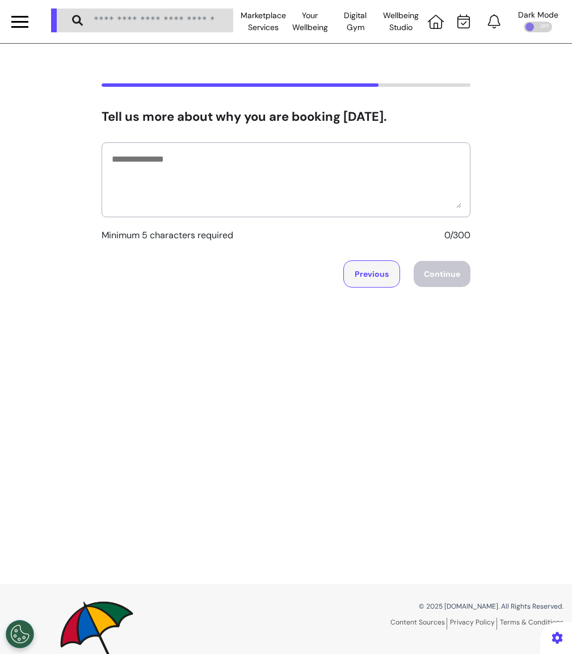
click at [366, 276] on button "Previous" at bounding box center [371, 273] width 57 height 27
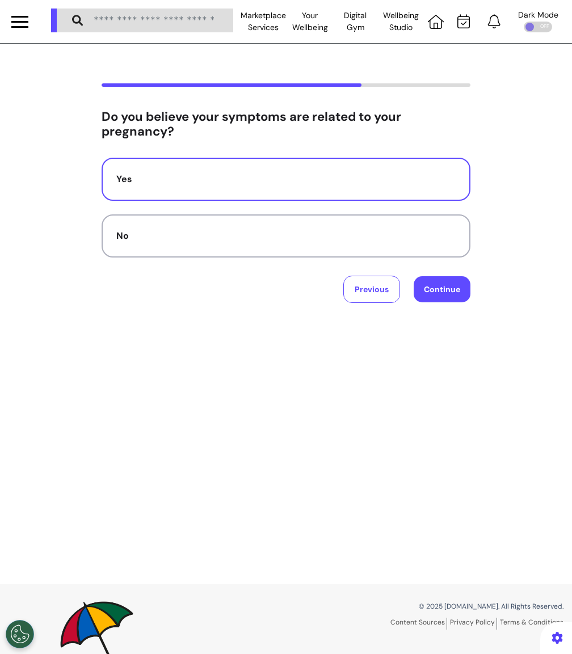
click at [428, 289] on button "Continue" at bounding box center [442, 289] width 57 height 26
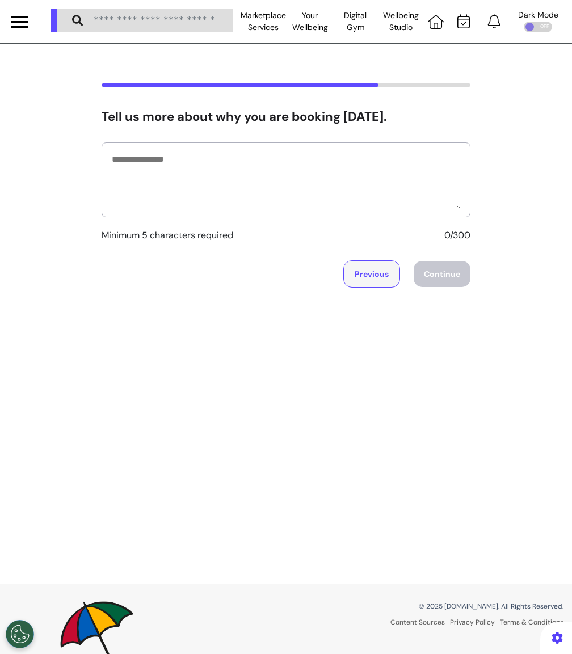
click at [372, 280] on button "Previous" at bounding box center [371, 273] width 57 height 27
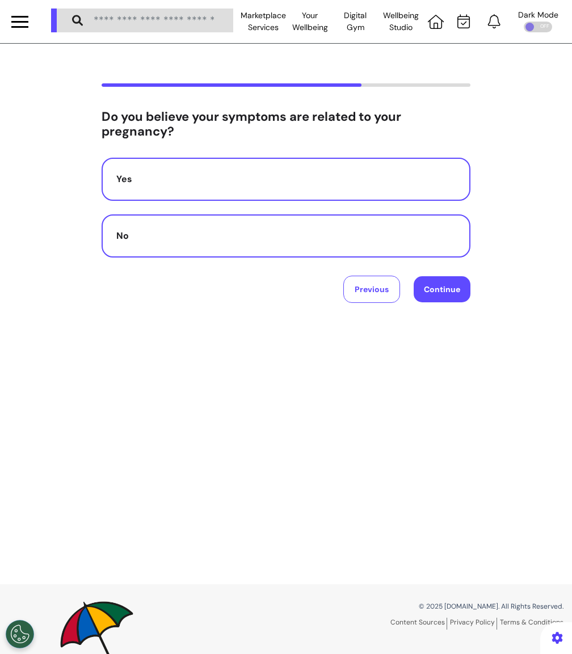
click at [357, 238] on div "No" at bounding box center [285, 236] width 339 height 14
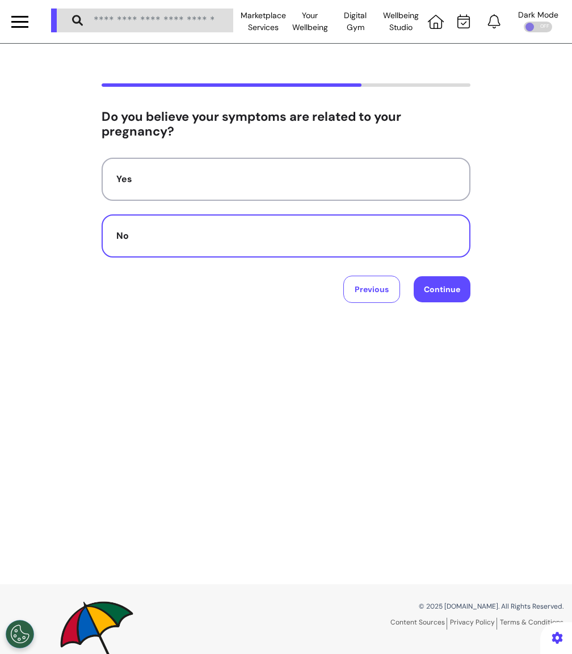
click at [422, 284] on button "Continue" at bounding box center [442, 289] width 57 height 26
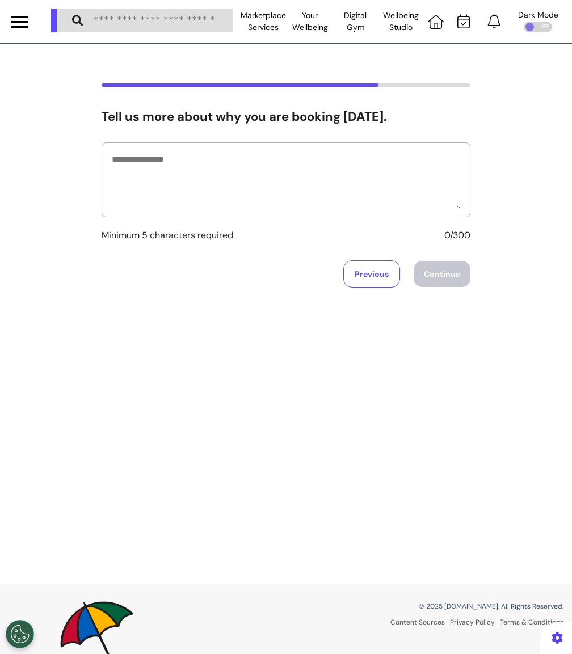
click at [371, 212] on div at bounding box center [286, 179] width 369 height 75
click at [386, 279] on button "Previous" at bounding box center [371, 273] width 57 height 27
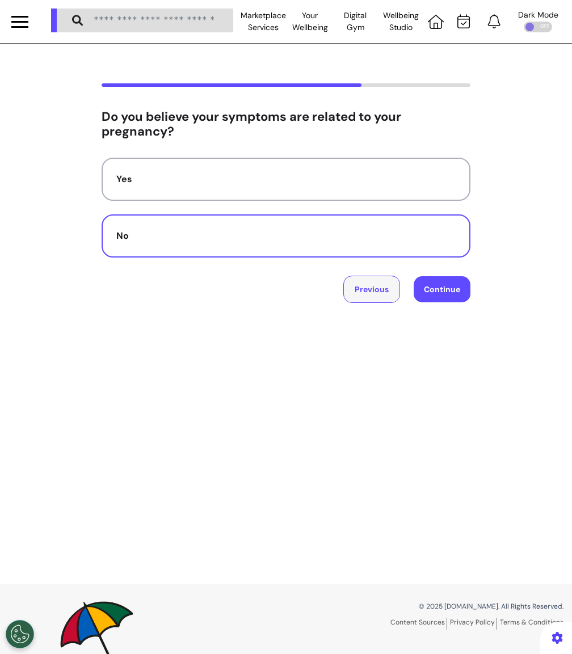
click at [355, 290] on button "Previous" at bounding box center [371, 289] width 57 height 27
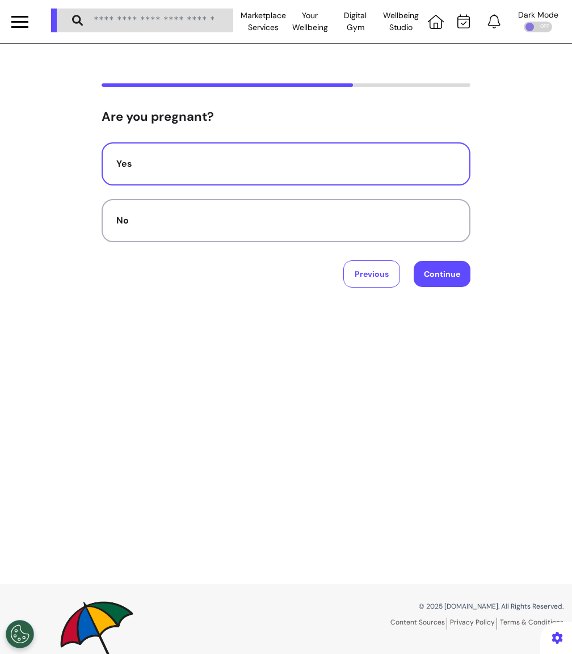
click at [441, 272] on button "Continue" at bounding box center [442, 274] width 57 height 26
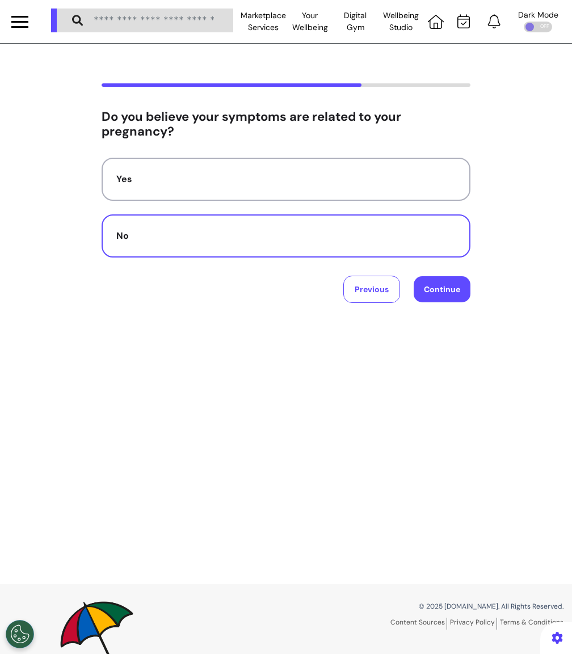
click at [437, 288] on button "Continue" at bounding box center [442, 289] width 57 height 26
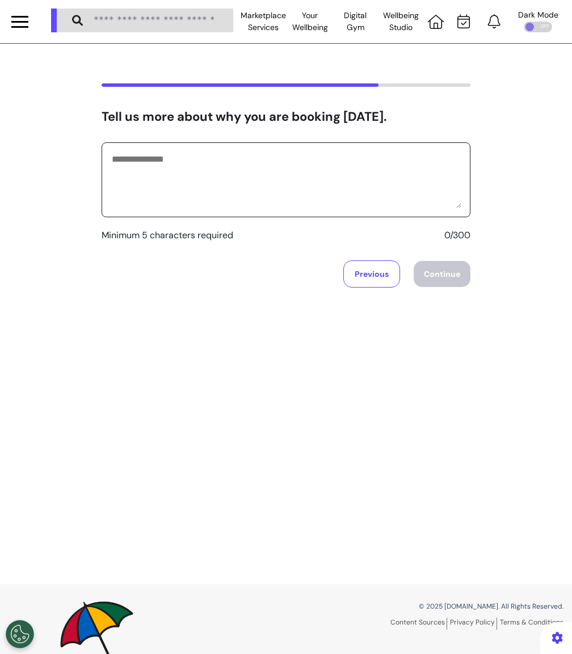
click at [346, 171] on textarea at bounding box center [286, 179] width 351 height 57
type textarea "**********"
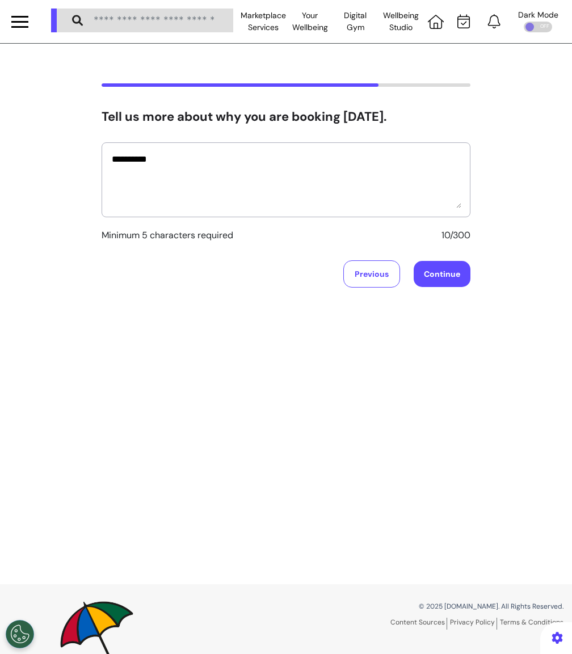
click at [436, 267] on button "Continue" at bounding box center [442, 274] width 57 height 26
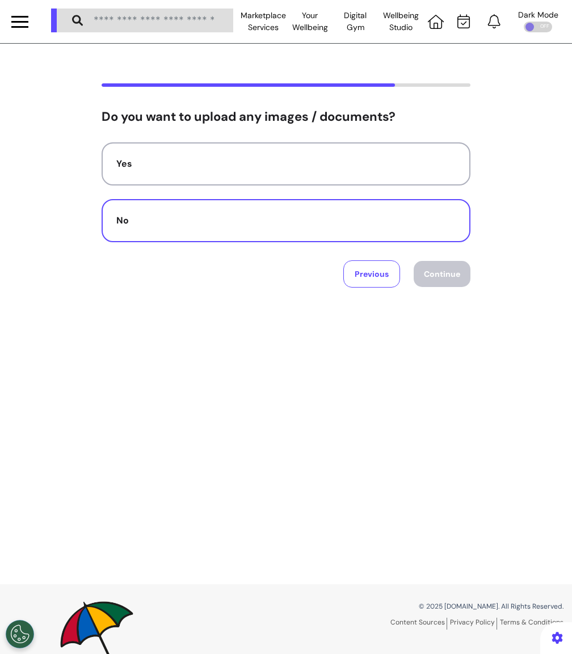
click at [360, 215] on div "No" at bounding box center [285, 221] width 339 height 14
click at [462, 277] on button "Continue" at bounding box center [442, 274] width 57 height 26
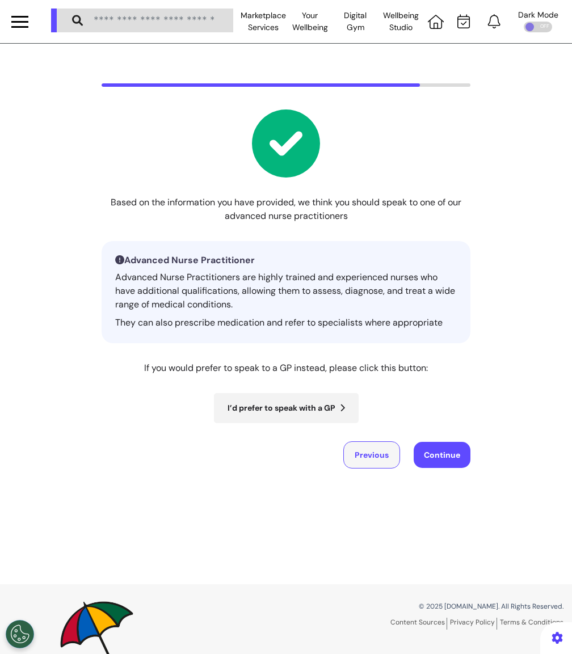
click at [370, 449] on button "Previous" at bounding box center [371, 454] width 57 height 27
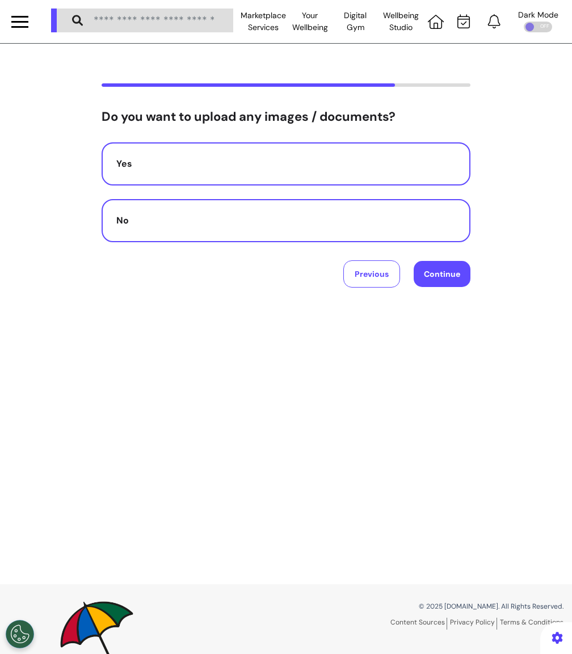
click at [296, 179] on button "Yes" at bounding box center [286, 163] width 369 height 43
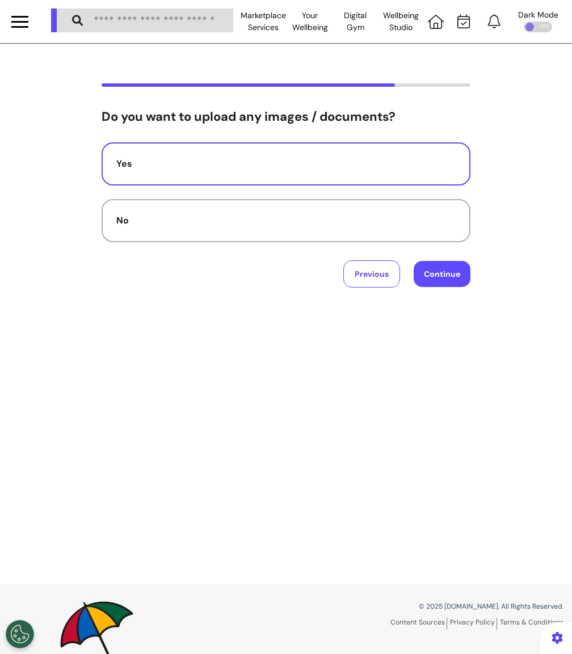
click at [462, 267] on button "Continue" at bounding box center [442, 274] width 57 height 26
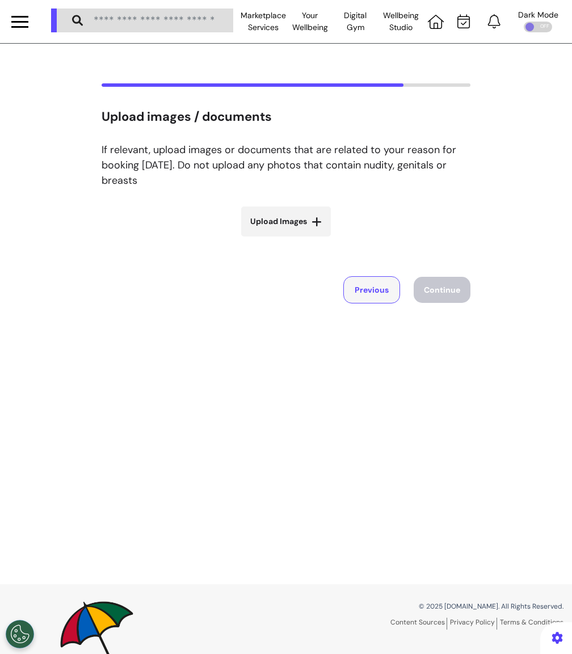
click at [383, 288] on button "Previous" at bounding box center [371, 289] width 57 height 27
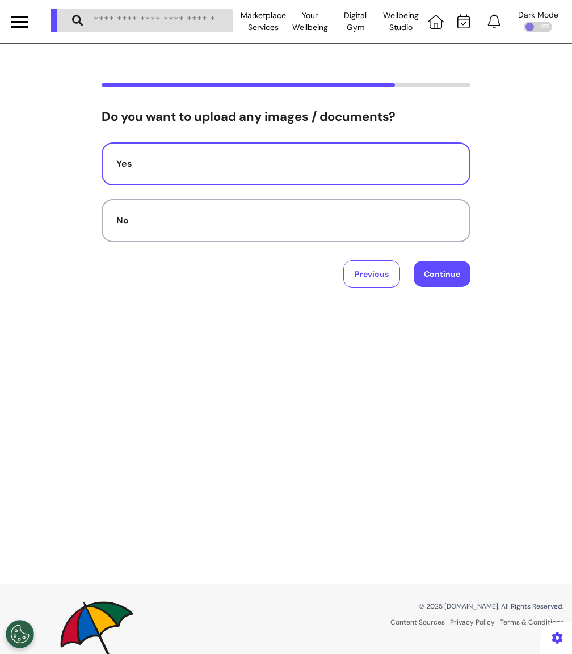
click at [443, 286] on div "Do you want to upload any images / documents? Yes No Previous Continue" at bounding box center [286, 314] width 572 height 541
click at [443, 279] on button "Continue" at bounding box center [442, 274] width 57 height 26
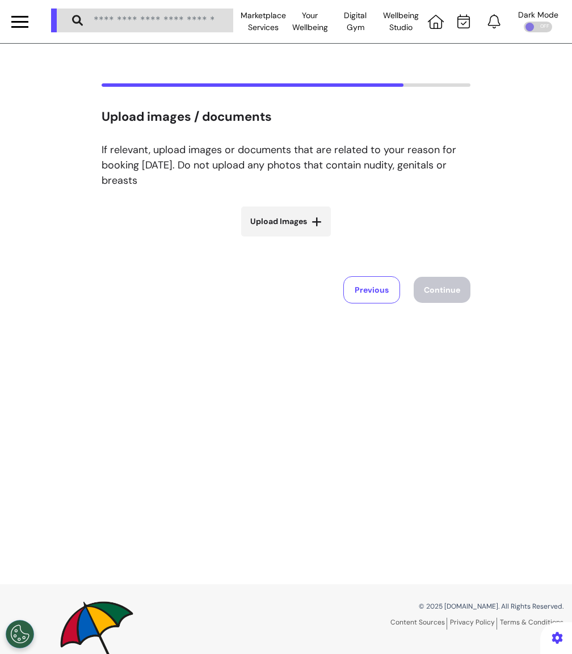
click at [305, 224] on span "Upload Images" at bounding box center [278, 222] width 57 height 12
click at [305, 239] on input "Upload Images" at bounding box center [285, 245] width 135 height 12
type input "**********"
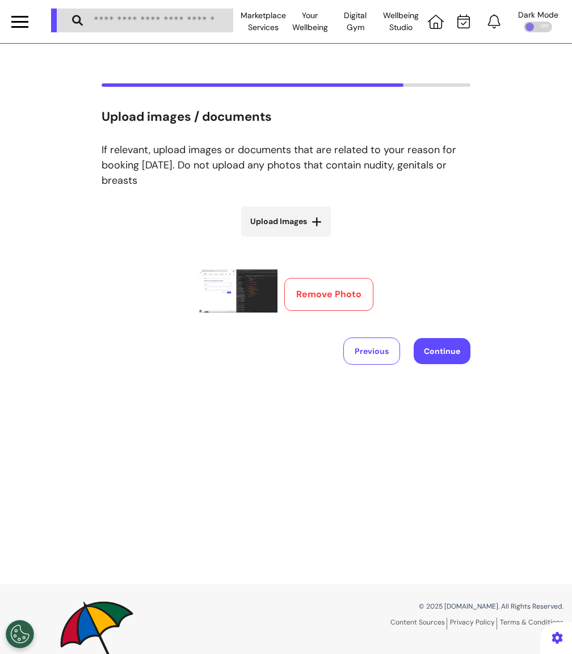
click at [446, 352] on button "Continue" at bounding box center [442, 351] width 57 height 26
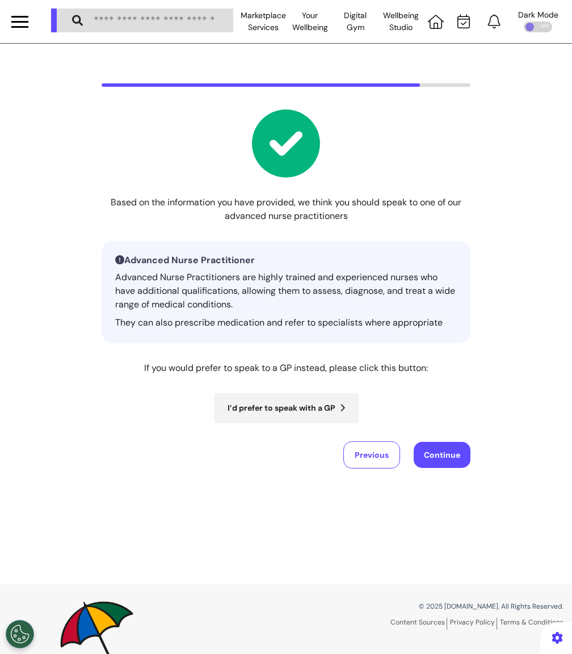
click at [444, 456] on button "Continue" at bounding box center [442, 455] width 57 height 26
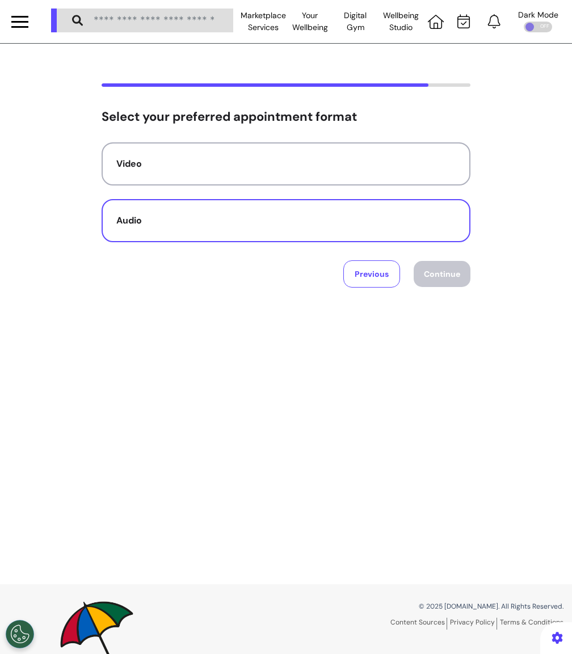
click at [232, 203] on button "Audio" at bounding box center [286, 220] width 369 height 43
click at [446, 276] on button "Continue" at bounding box center [442, 274] width 57 height 26
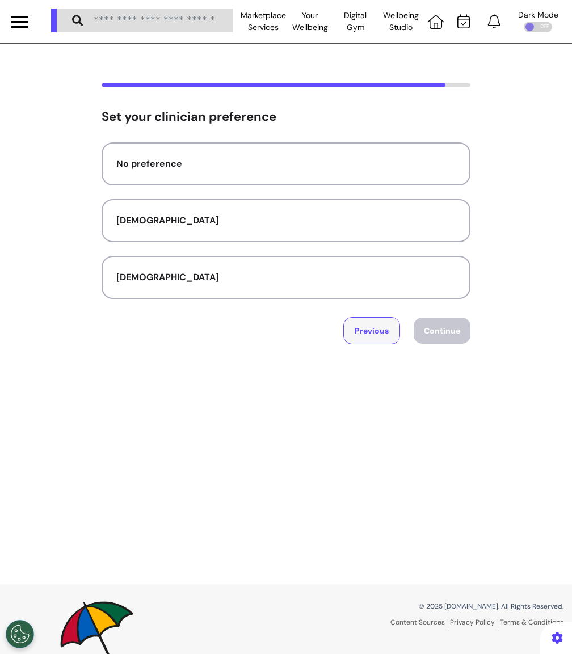
click at [369, 319] on button "Previous" at bounding box center [371, 330] width 57 height 27
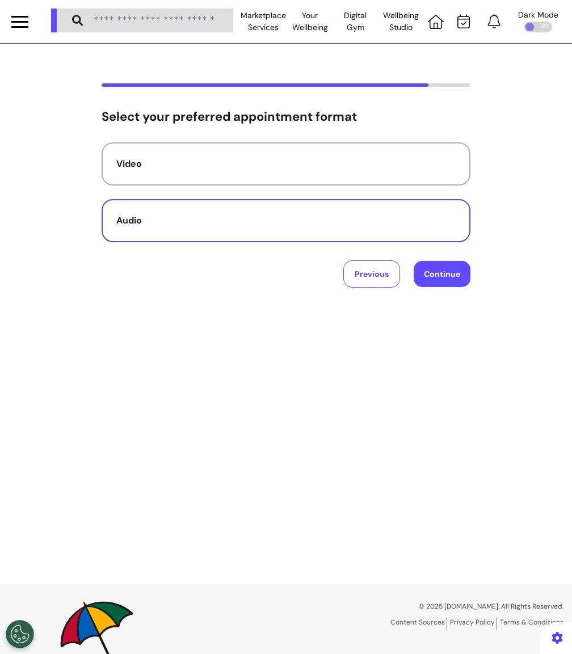
click at [441, 272] on button "Continue" at bounding box center [442, 274] width 57 height 26
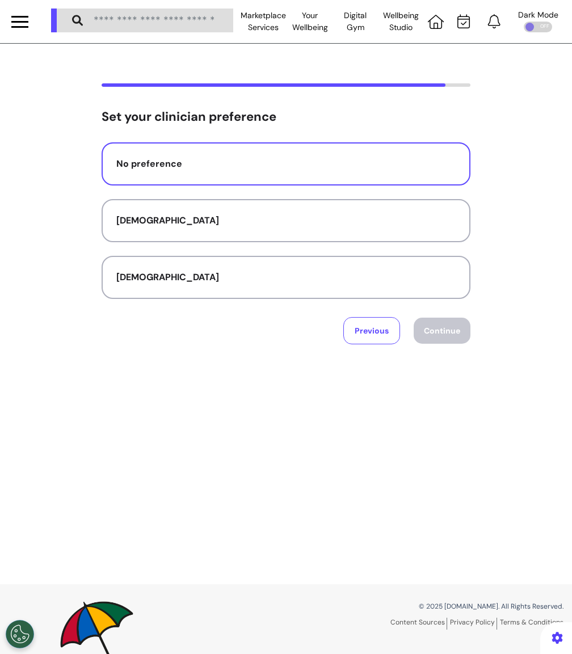
click at [334, 159] on div "No preference" at bounding box center [285, 164] width 339 height 14
click at [441, 334] on button "Continue" at bounding box center [442, 331] width 57 height 26
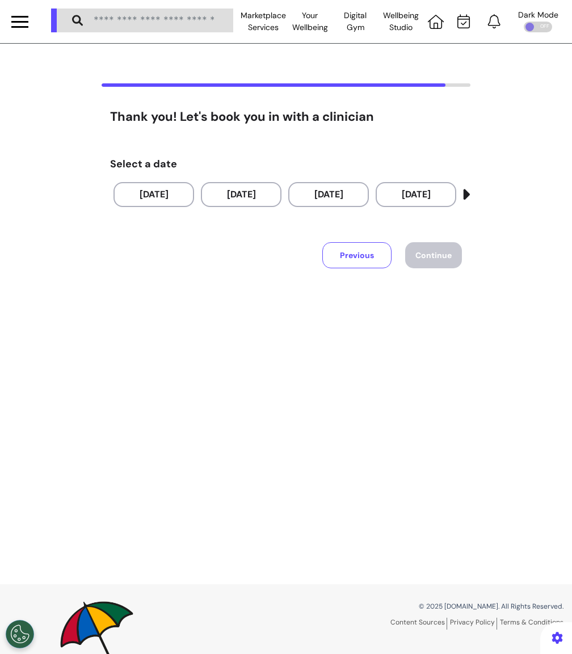
click at [359, 257] on button "Previous" at bounding box center [356, 255] width 69 height 26
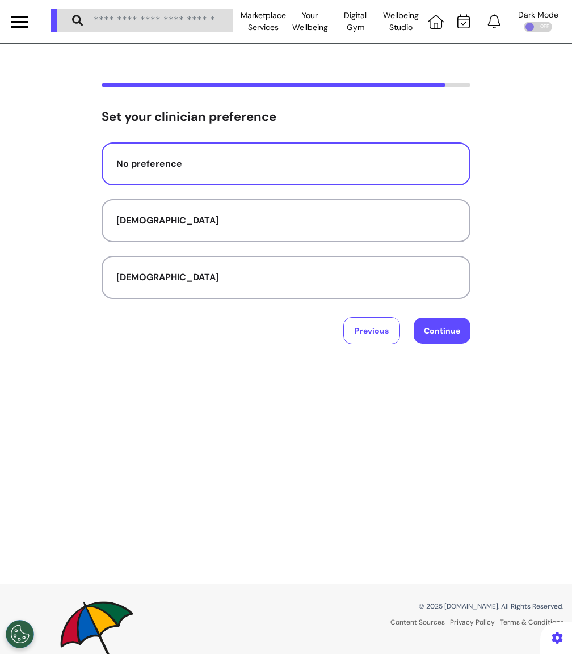
click at [437, 322] on button "Continue" at bounding box center [442, 331] width 57 height 26
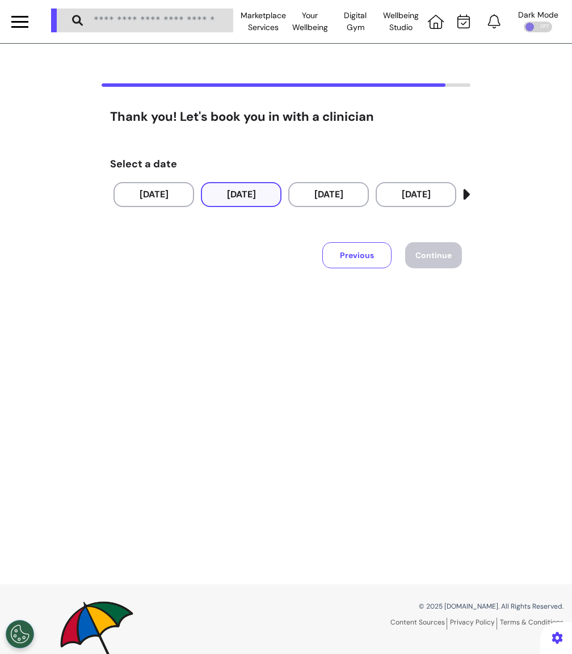
click at [259, 189] on button "[DATE]" at bounding box center [241, 194] width 81 height 25
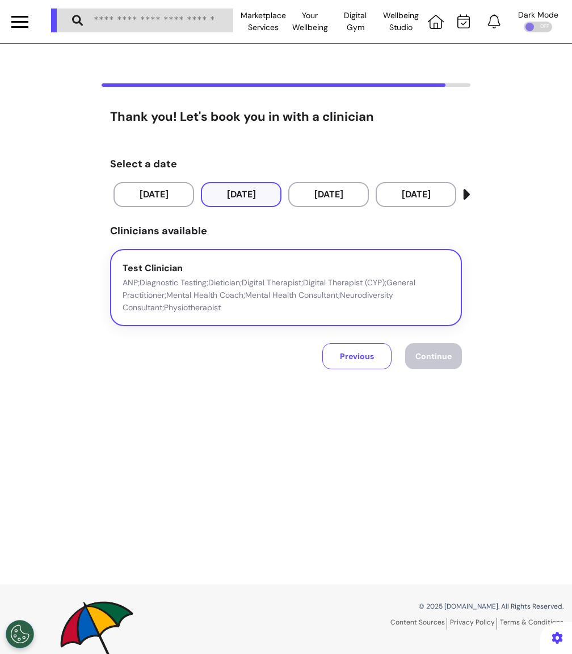
click at [258, 282] on p "ANP;Diagnostic Testing;Dietician;Digital Therapist;Digital Therapist (CYP);Gene…" at bounding box center [286, 294] width 327 height 37
click at [435, 365] on button "Continue" at bounding box center [433, 356] width 57 height 26
